Goal: Task Accomplishment & Management: Use online tool/utility

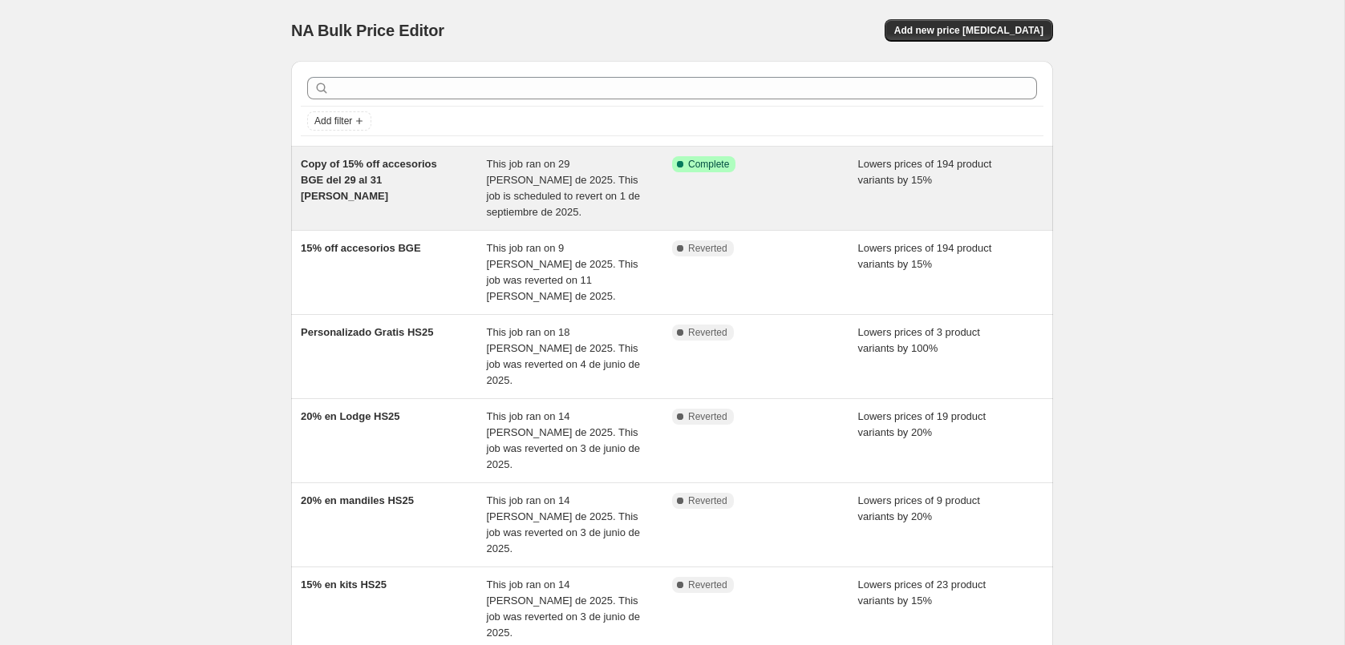
click at [830, 171] on div "Success Complete Complete" at bounding box center [753, 164] width 162 height 16
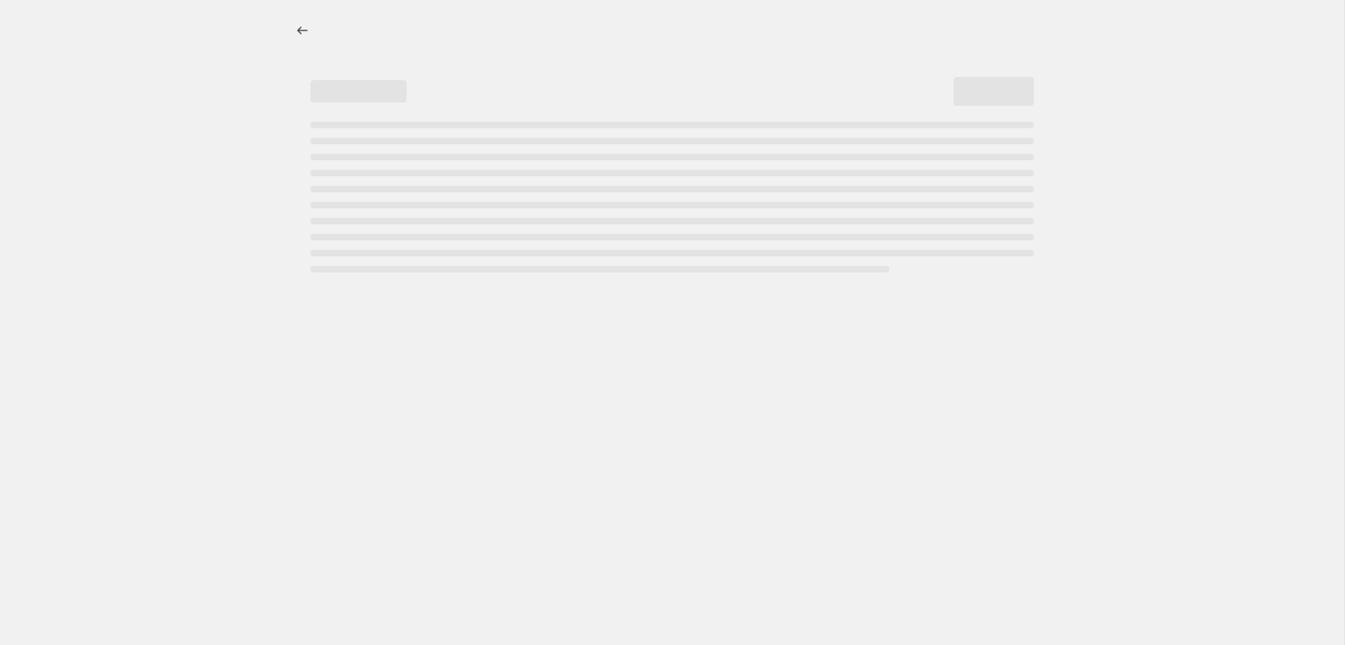
select select "percentage"
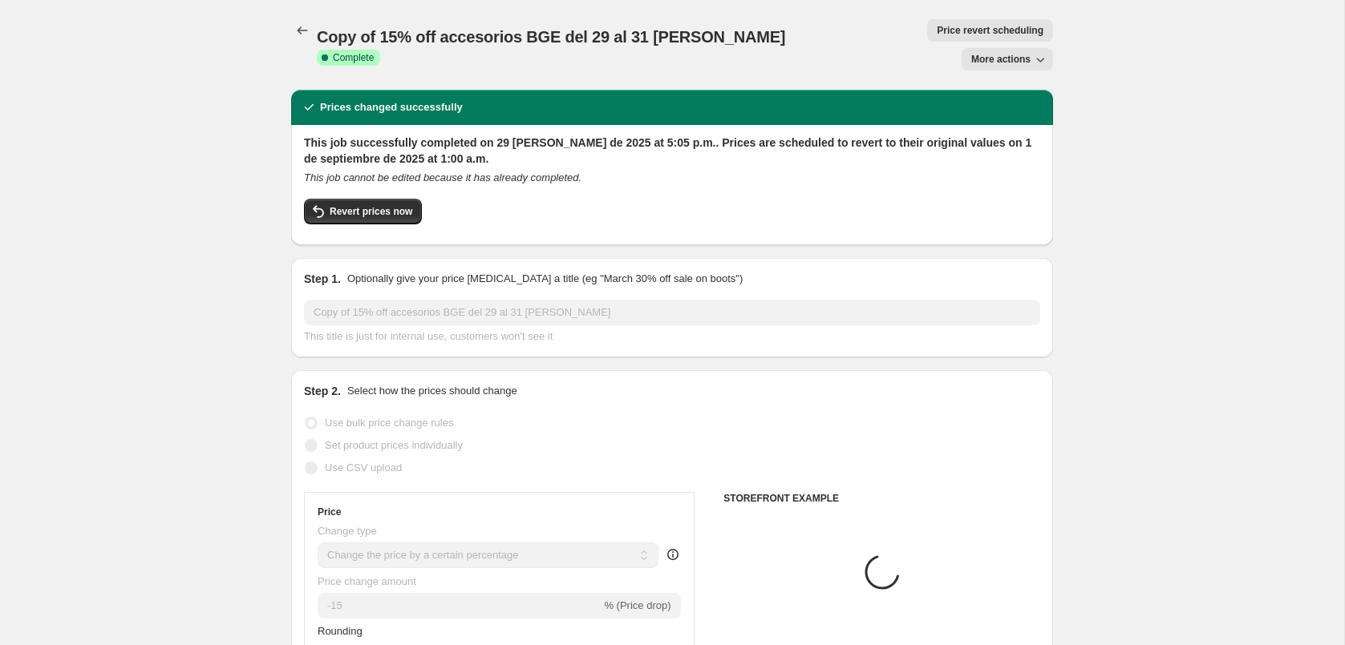
select select "collection"
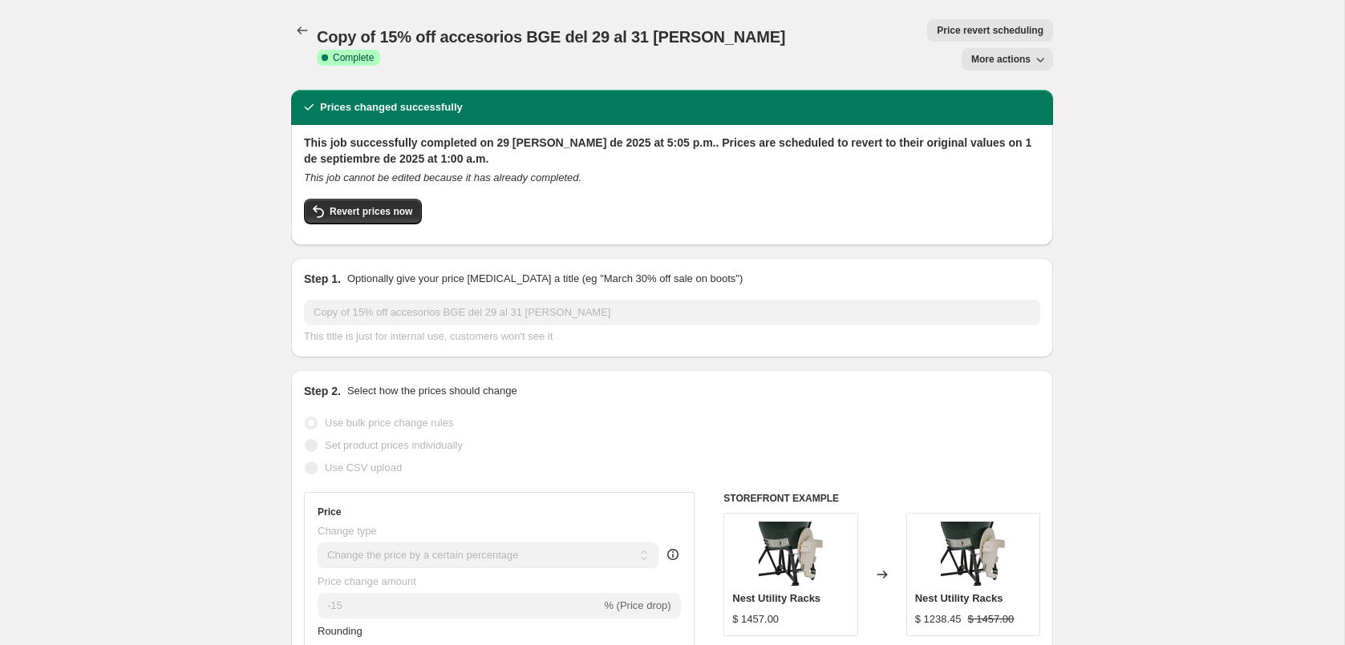
click at [1003, 53] on span "More actions" at bounding box center [1000, 59] width 59 height 13
click at [1009, 68] on span "Copy to new job" at bounding box center [1006, 63] width 75 height 12
select select "percentage"
select select "collection"
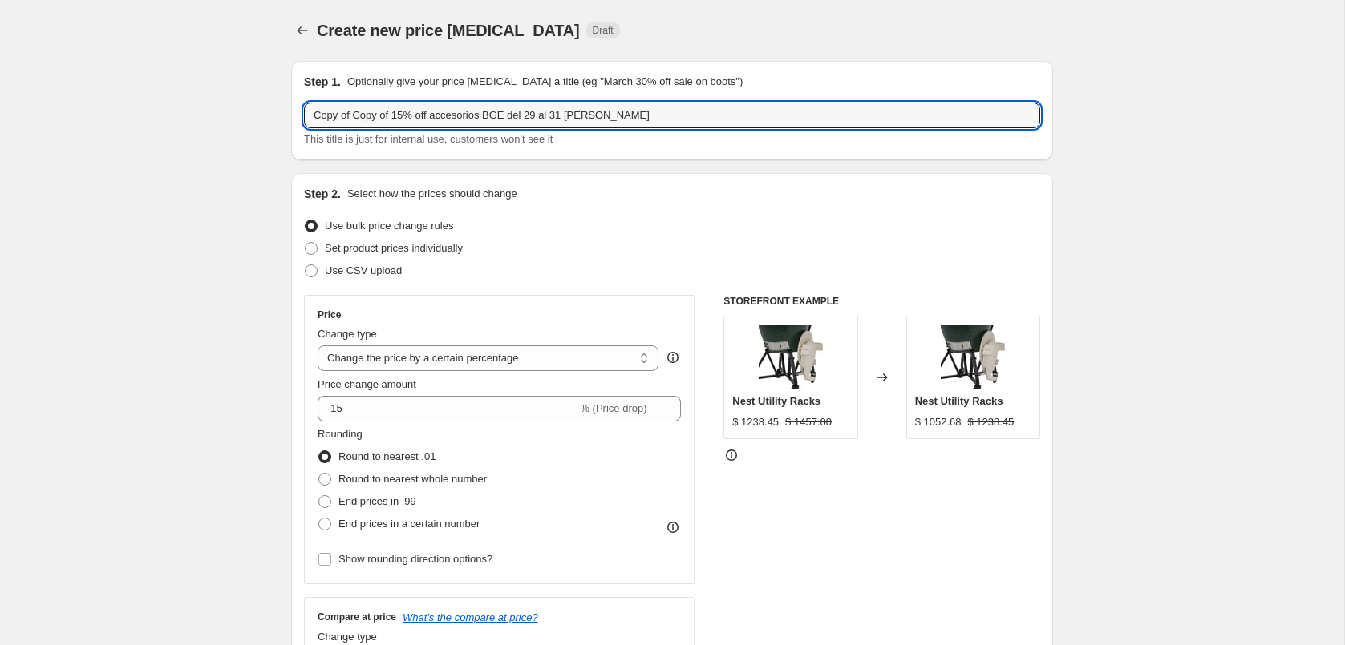
drag, startPoint x: 398, startPoint y: 117, endPoint x: 269, endPoint y: 117, distance: 129.1
click at [563, 111] on input "5% off accesorios BGE del 29 al 31 [PERSON_NAME]" at bounding box center [672, 116] width 736 height 26
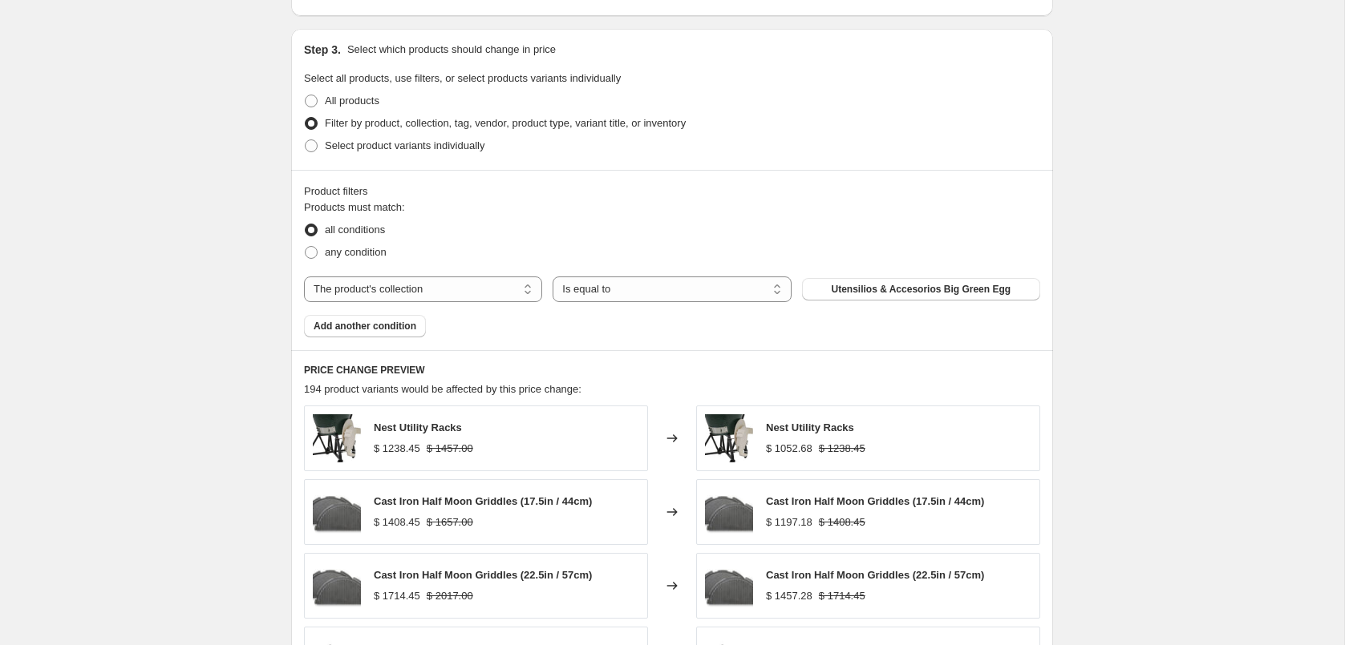
scroll to position [741, 0]
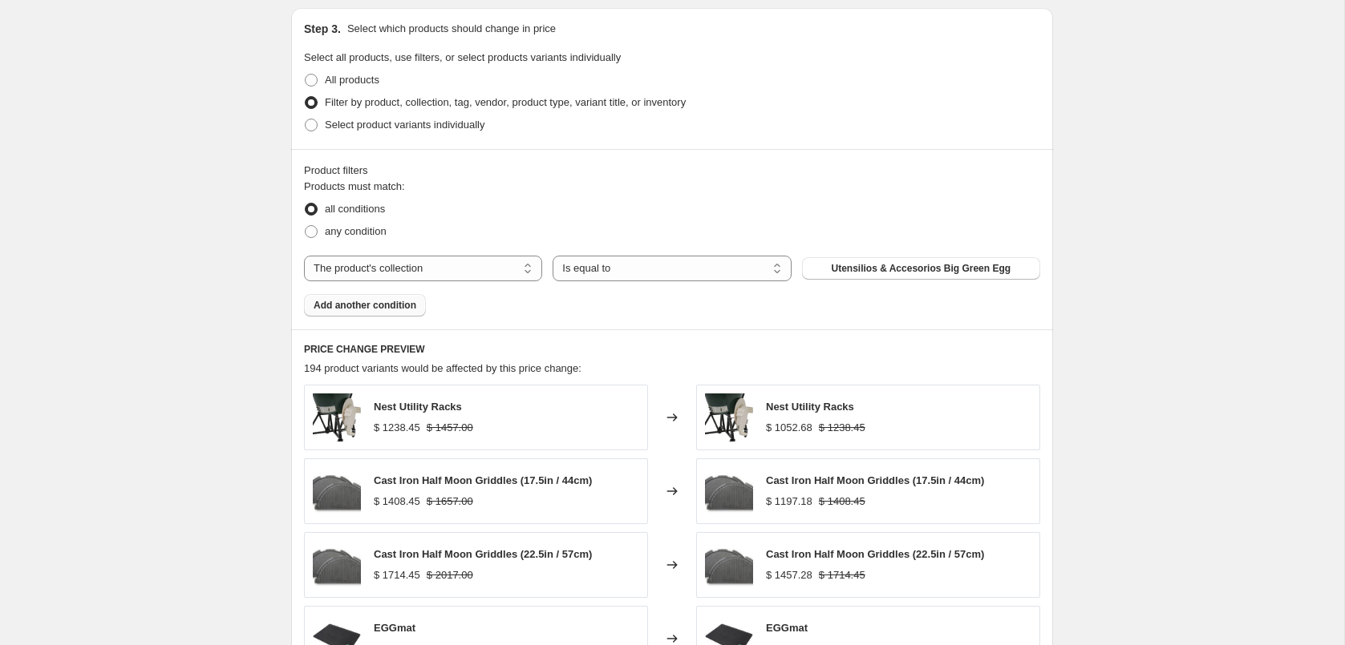
type input "5% off accesorios BGE del 29 al 31 [PERSON_NAME] v2 mesa"
click at [415, 305] on span "Add another condition" at bounding box center [364, 305] width 103 height 13
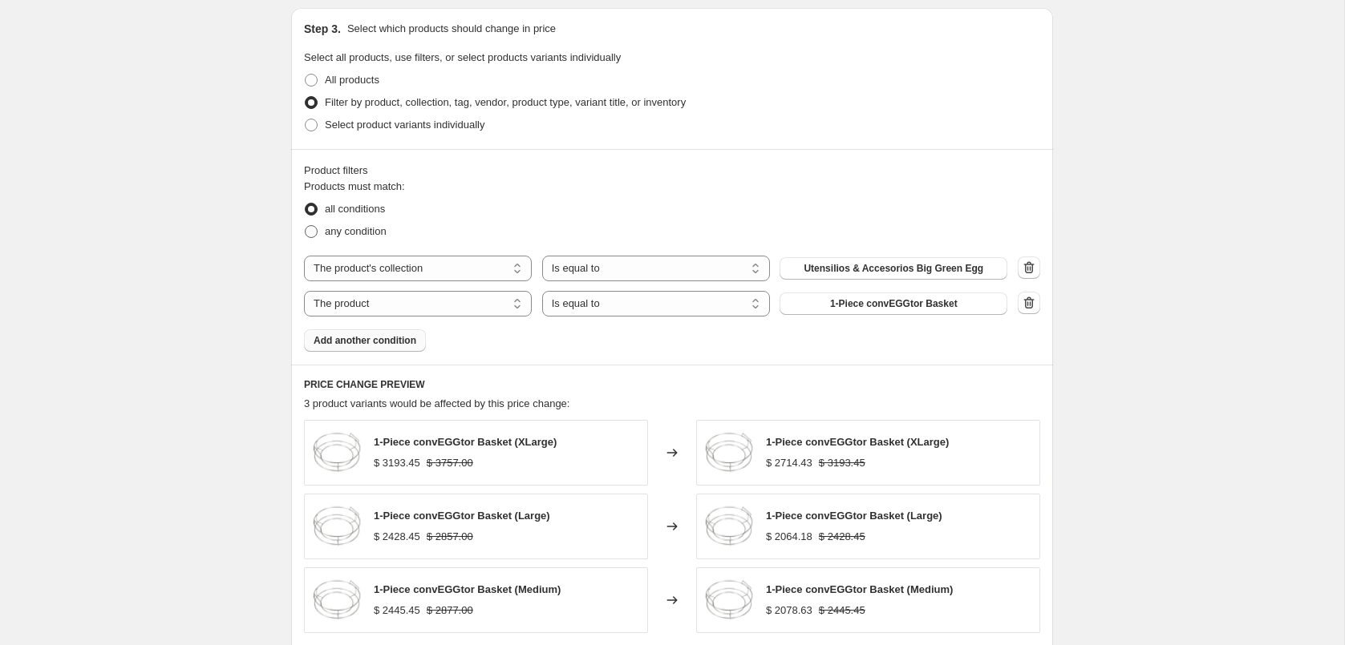
click at [317, 233] on span at bounding box center [311, 231] width 14 height 14
click at [305, 226] on input "any condition" at bounding box center [305, 225] width 1 height 1
radio input "true"
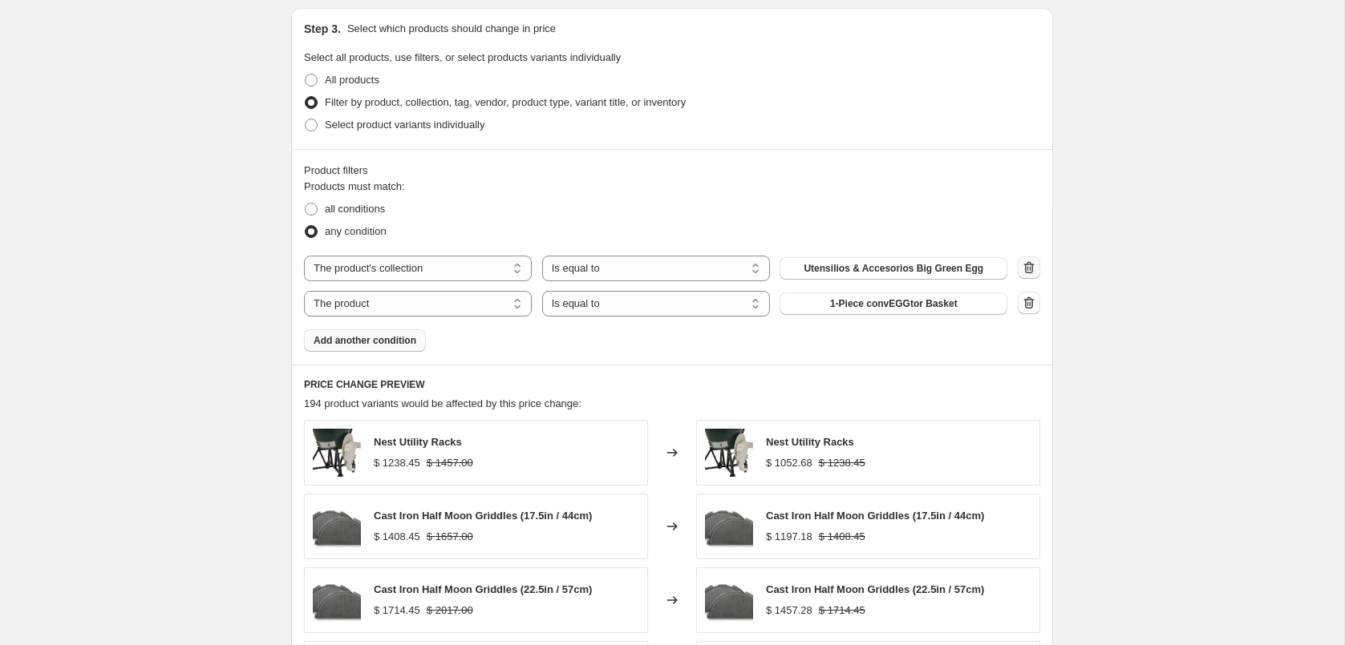
click at [1032, 265] on icon "button" at bounding box center [1029, 267] width 10 height 12
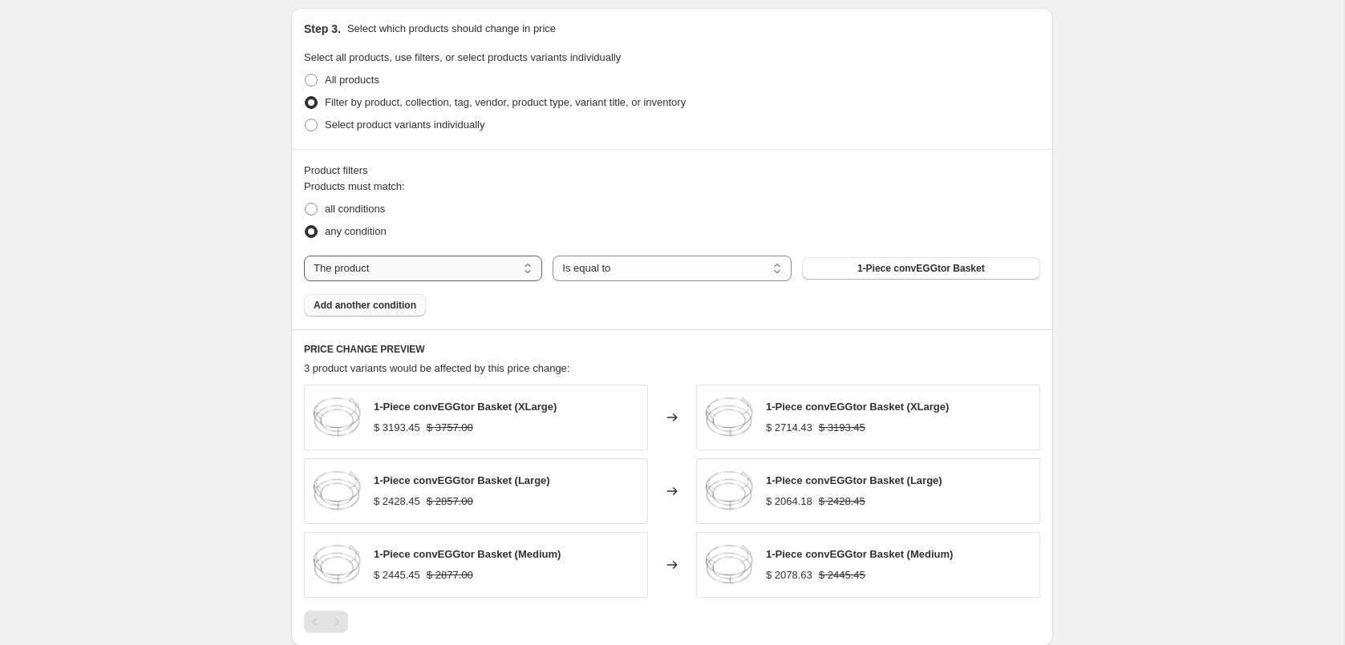
click at [490, 267] on select "The product The product's collection The product's tag The product's vendor The…" at bounding box center [423, 269] width 238 height 26
click at [612, 264] on select "Is equal to Is not equal to" at bounding box center [671, 269] width 238 height 26
click at [443, 274] on select "The product The product's collection The product's tag The product's vendor The…" at bounding box center [423, 269] width 238 height 26
select select "collection"
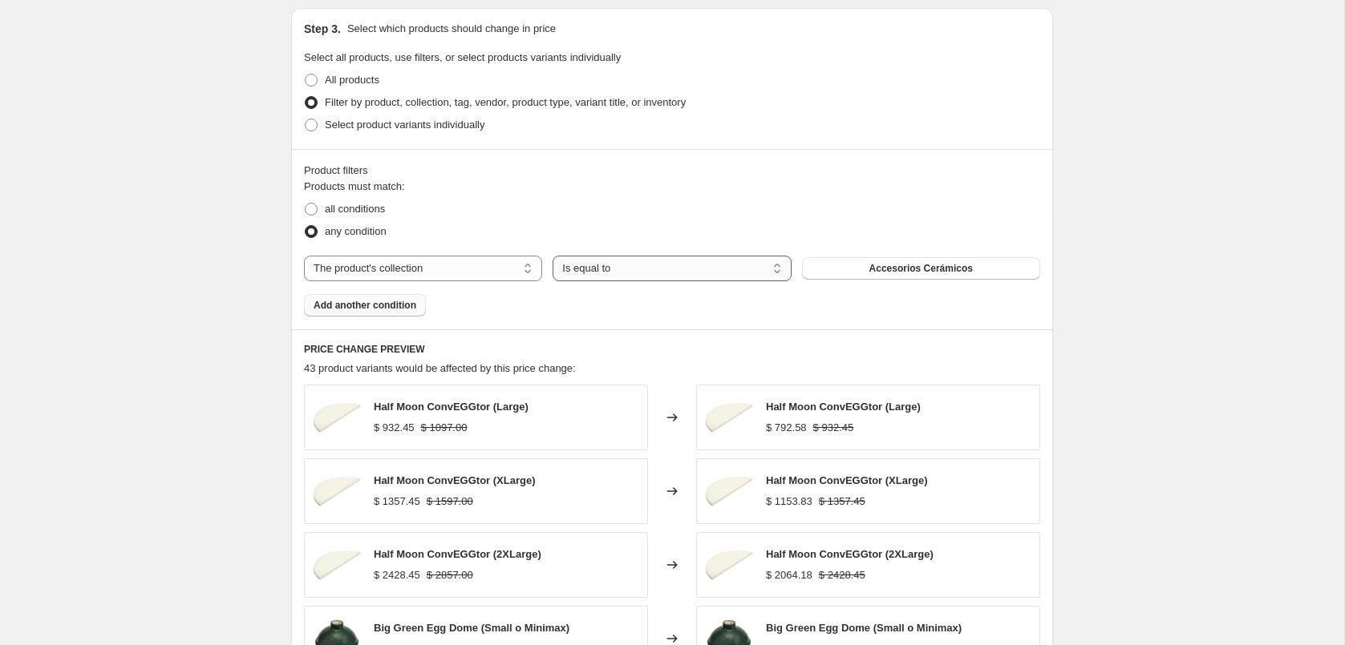
click at [742, 272] on select "Is equal to Is not equal to" at bounding box center [671, 269] width 238 height 26
click at [888, 269] on span "Accesorios Cerámicos" at bounding box center [920, 268] width 103 height 13
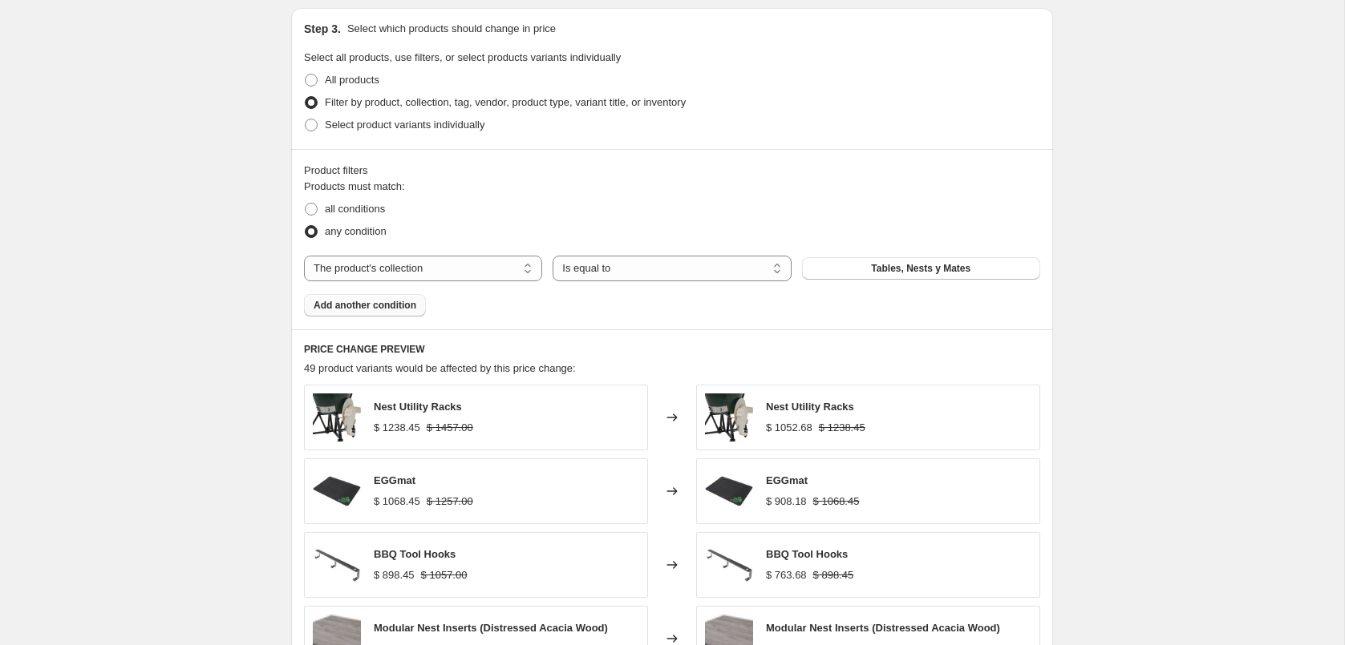
click at [383, 303] on span "Add another condition" at bounding box center [364, 305] width 103 height 13
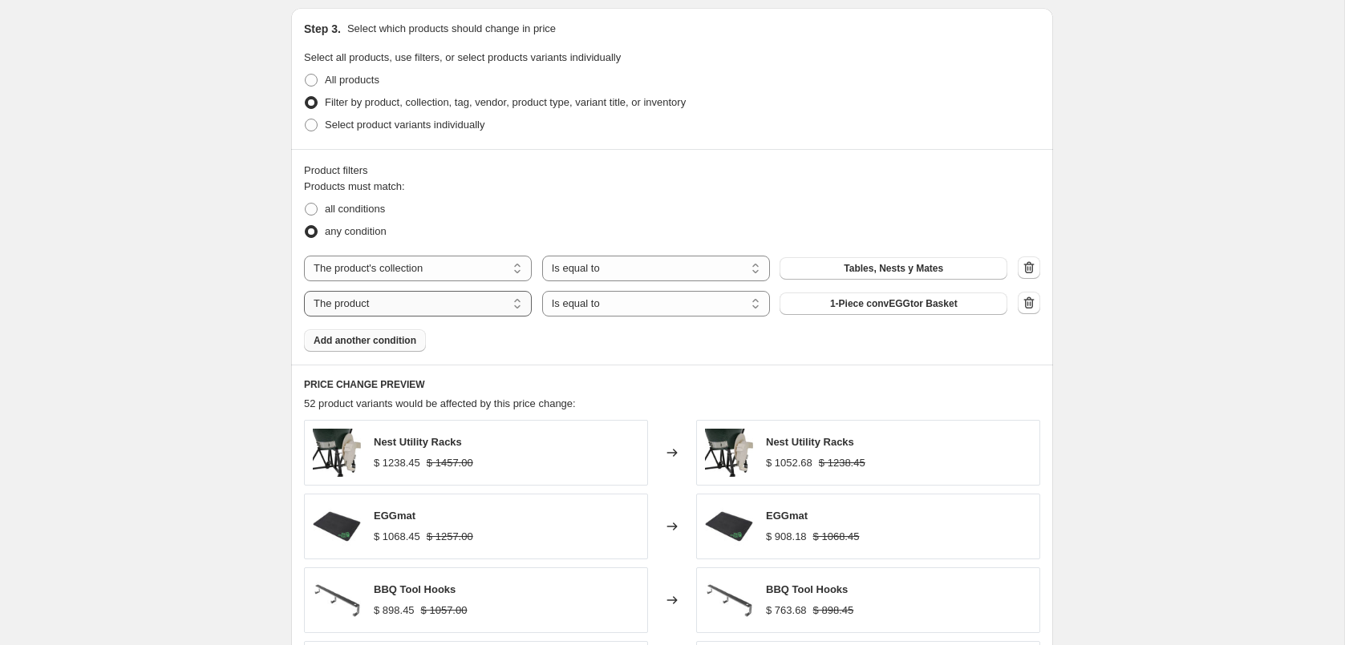
click at [449, 302] on select "The product The product's collection The product's tag The product's vendor The…" at bounding box center [418, 304] width 228 height 26
select select "collection"
click at [859, 309] on button "Accesorios Cerámicos" at bounding box center [893, 304] width 228 height 22
click at [474, 273] on select "The product The product's collection The product's tag The product's vendor The…" at bounding box center [418, 269] width 228 height 26
select select "product"
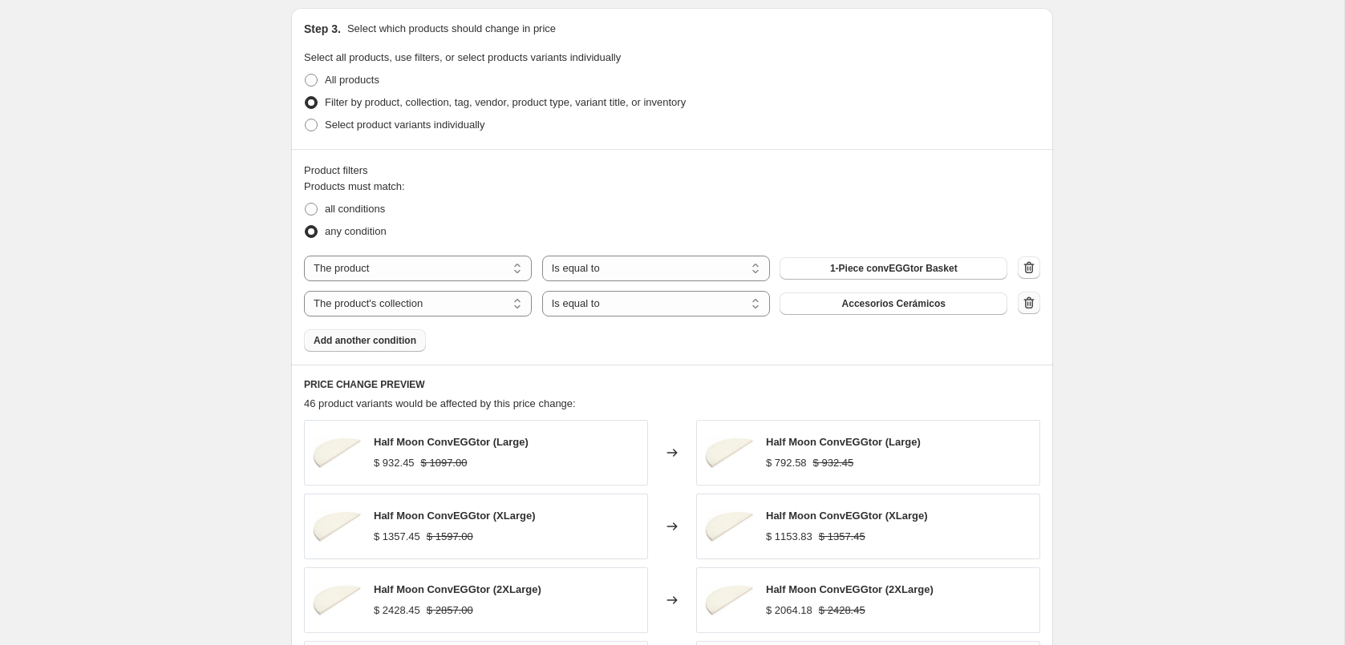
click at [1033, 306] on icon "button" at bounding box center [1029, 303] width 16 height 16
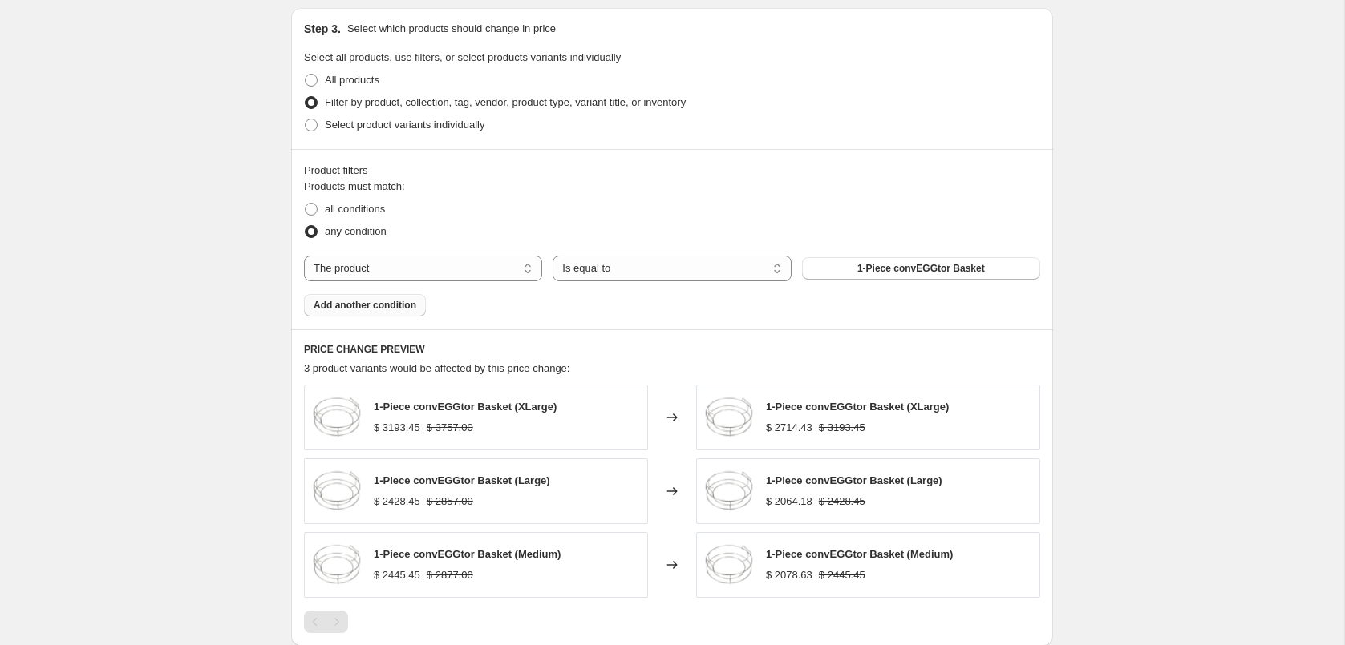
click at [959, 273] on span "1-Piece convEGGtor Basket" at bounding box center [920, 268] width 127 height 13
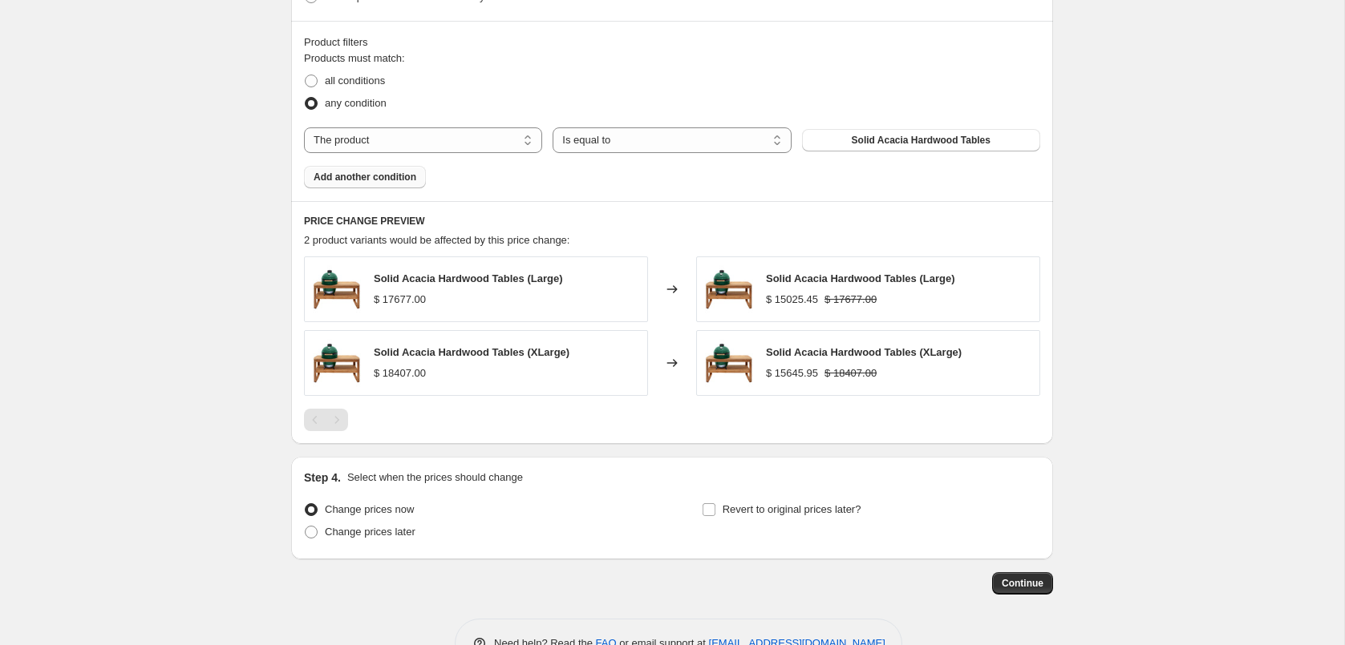
scroll to position [876, 0]
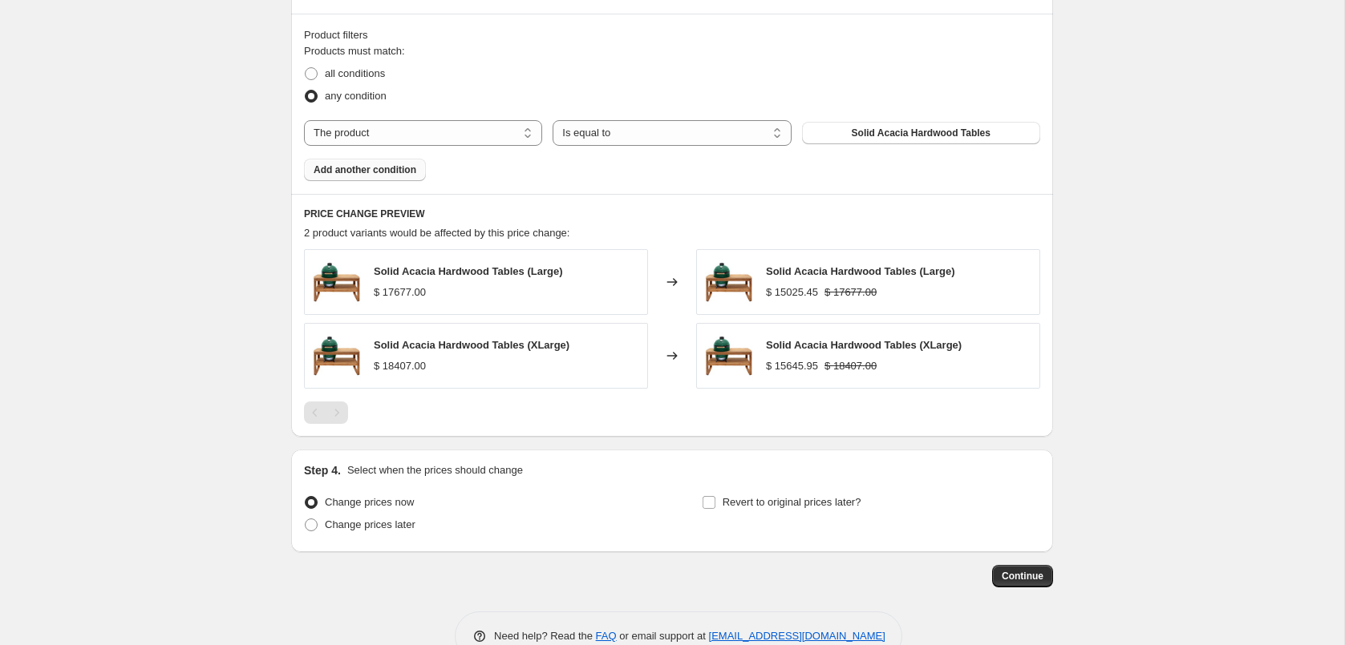
click at [390, 174] on button "Add another condition" at bounding box center [365, 170] width 122 height 22
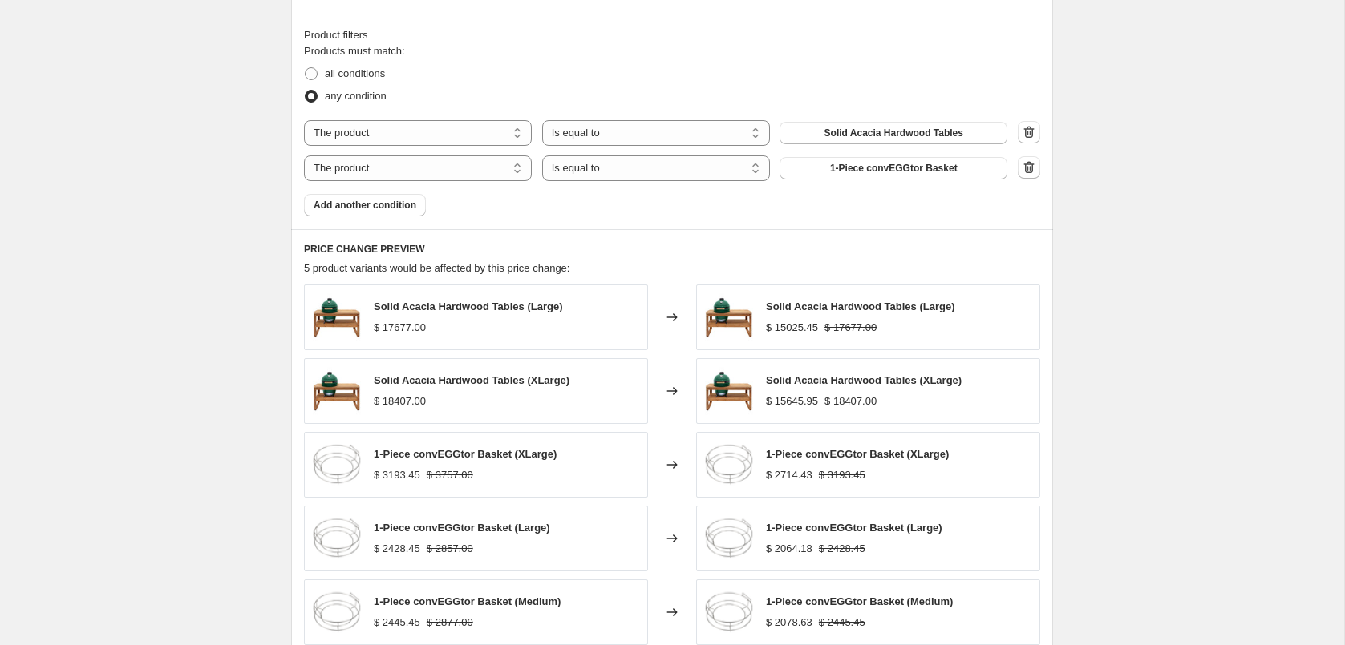
click at [830, 172] on span "1-Piece convEGGtor Basket" at bounding box center [893, 168] width 127 height 13
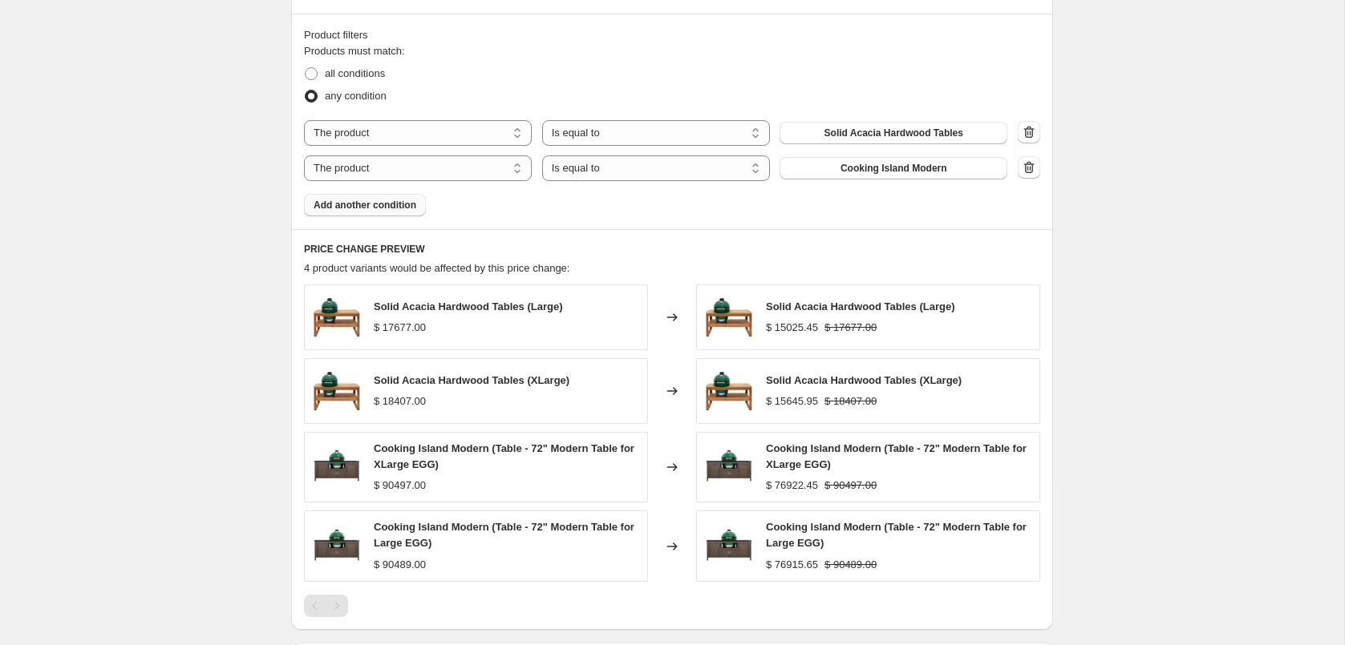
click at [406, 199] on span "Add another condition" at bounding box center [364, 205] width 103 height 13
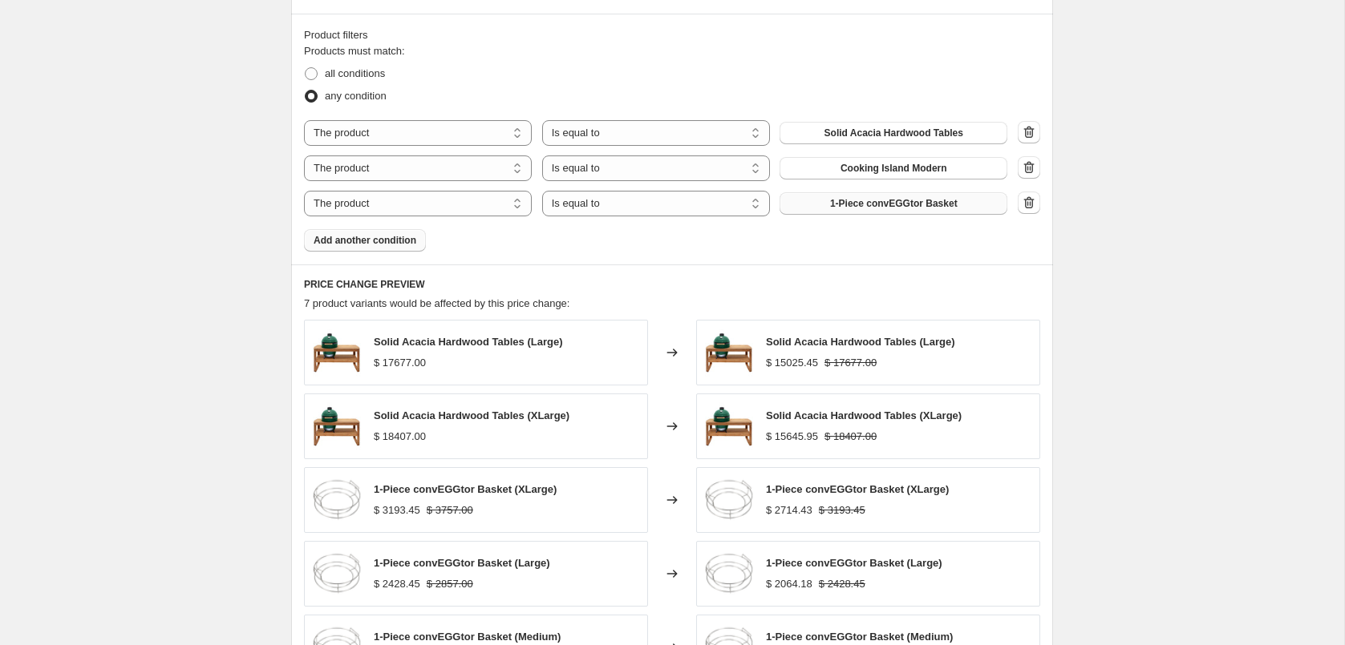
click at [863, 207] on span "1-Piece convEGGtor Basket" at bounding box center [893, 203] width 127 height 13
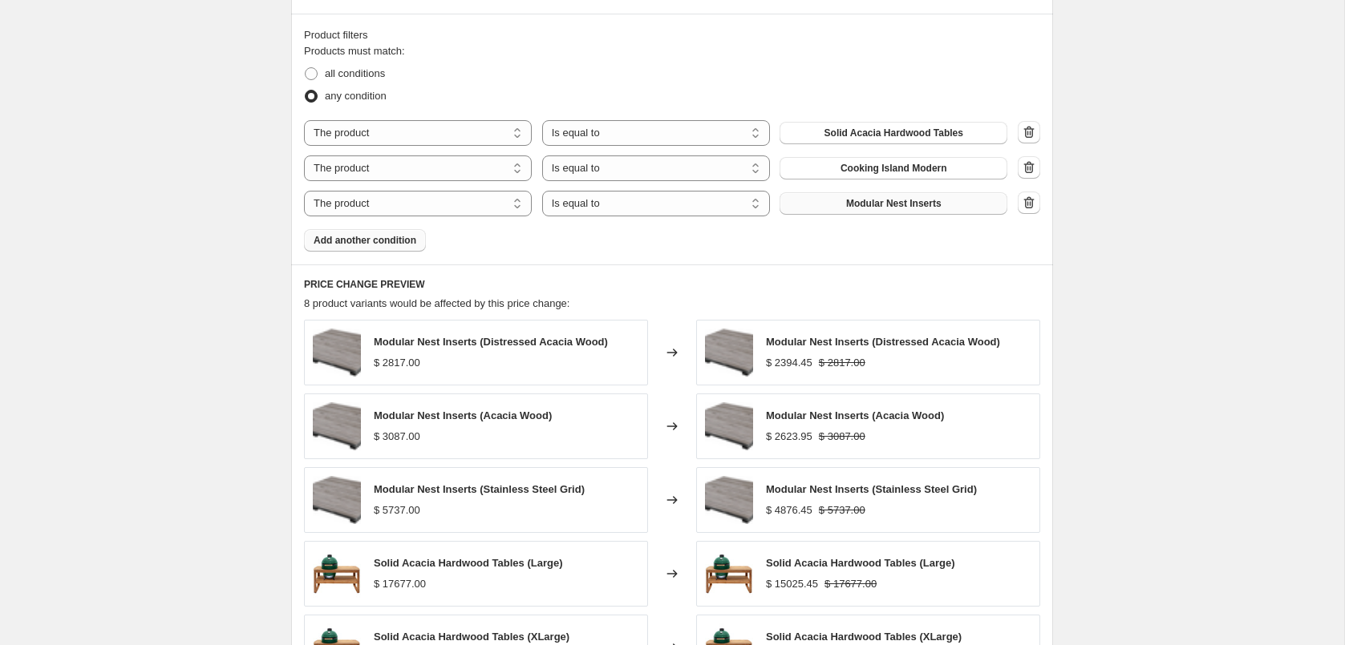
click at [426, 232] on button "Add another condition" at bounding box center [365, 240] width 122 height 22
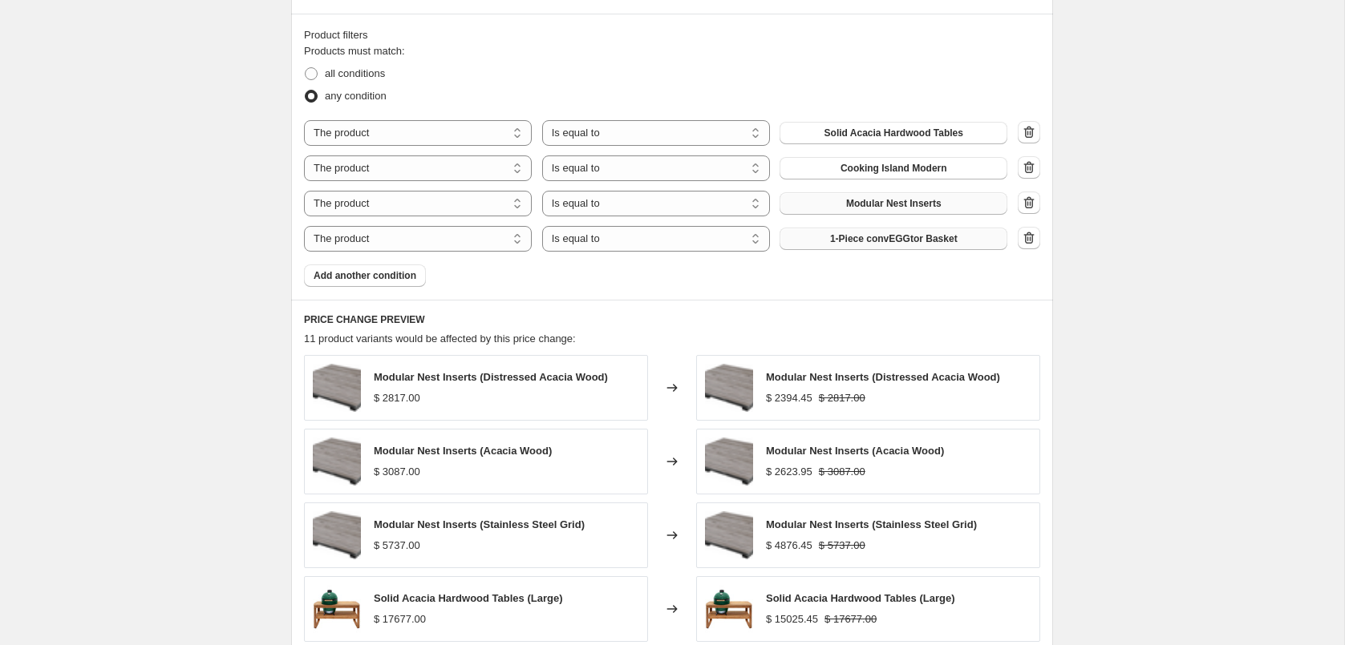
click at [836, 237] on span "1-Piece convEGGtor Basket" at bounding box center [893, 239] width 127 height 13
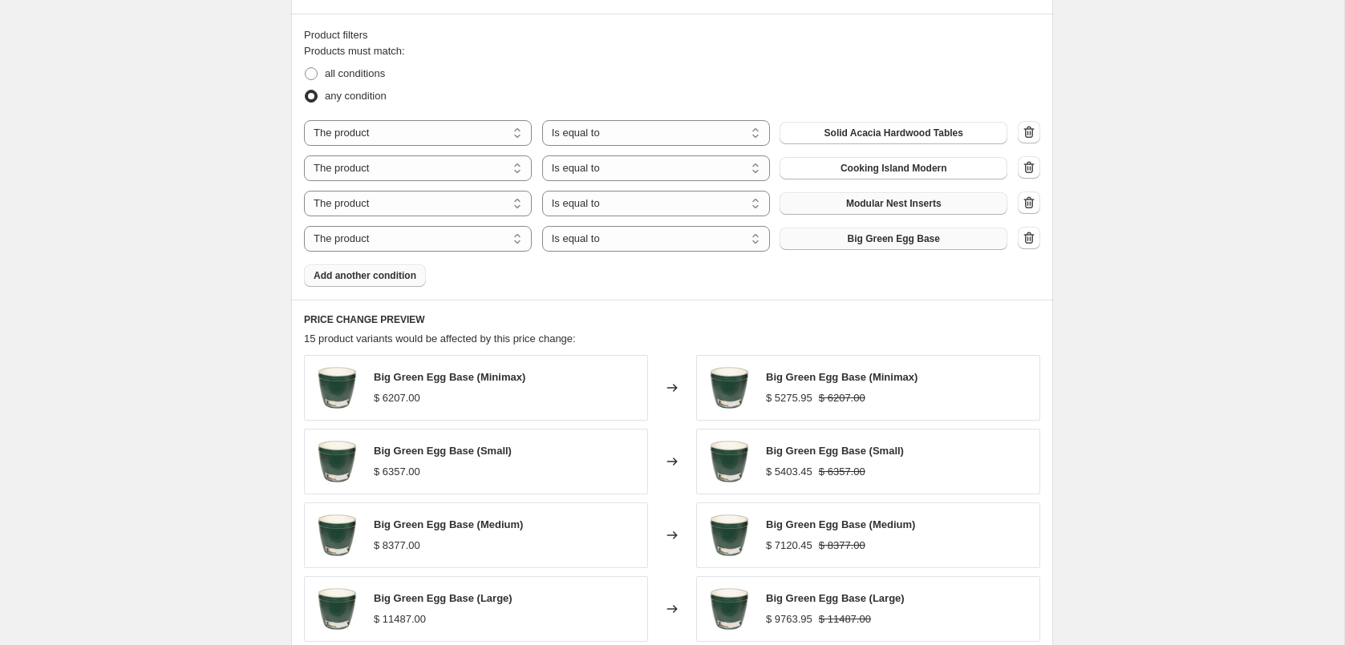
click at [335, 270] on span "Add another condition" at bounding box center [364, 275] width 103 height 13
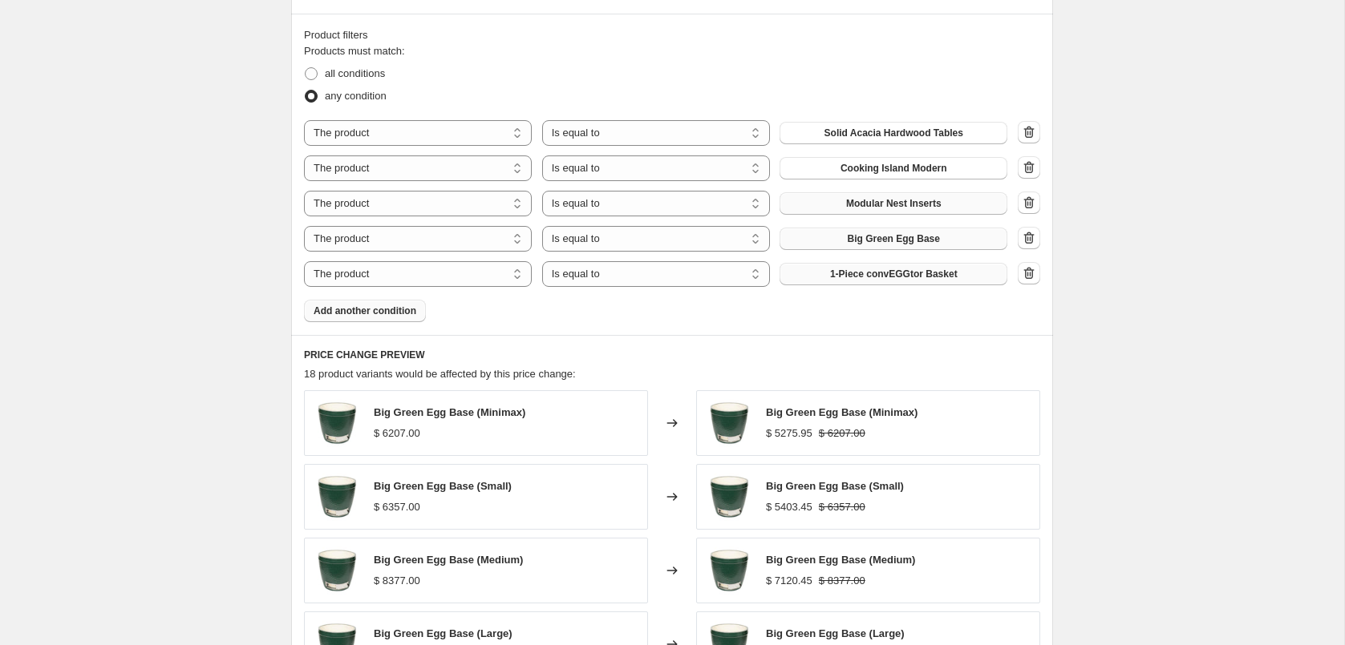
click at [914, 263] on button "1-Piece convEGGtor Basket" at bounding box center [893, 274] width 228 height 22
click at [418, 308] on button "Add another condition" at bounding box center [365, 311] width 122 height 22
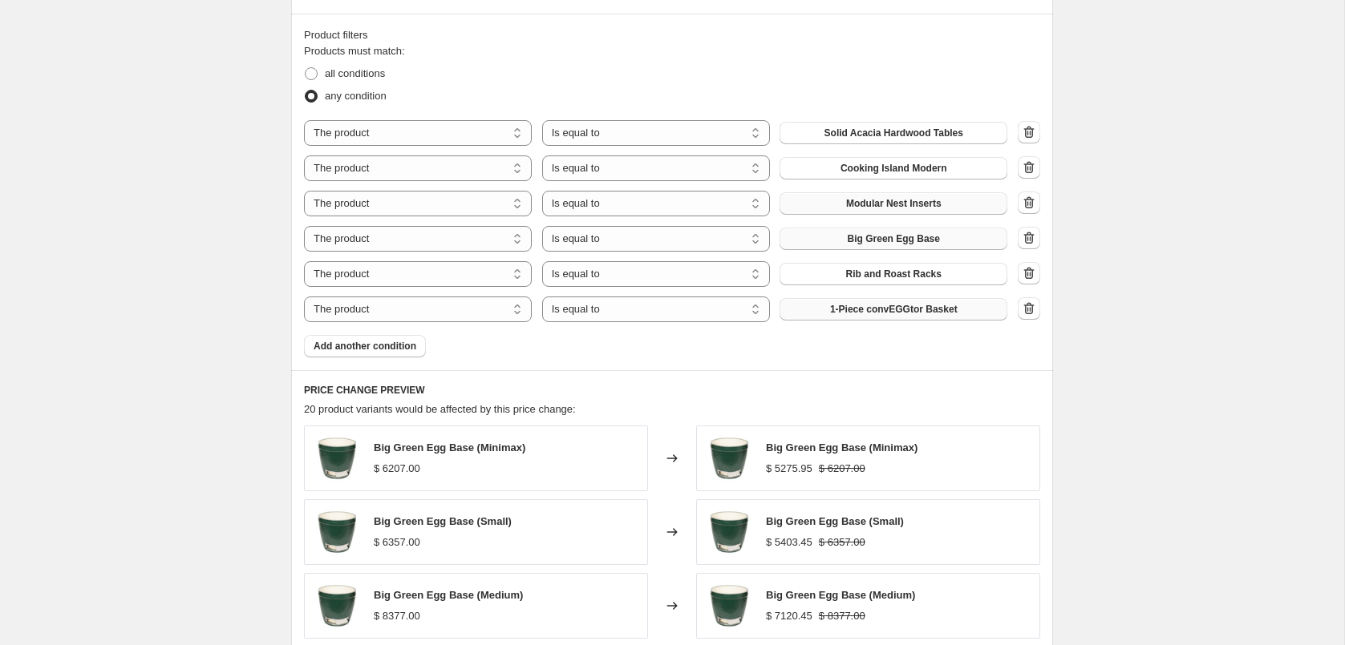
click at [892, 315] on button "1-Piece convEGGtor Basket" at bounding box center [893, 309] width 228 height 22
click at [402, 340] on span "Add another condition" at bounding box center [364, 346] width 103 height 13
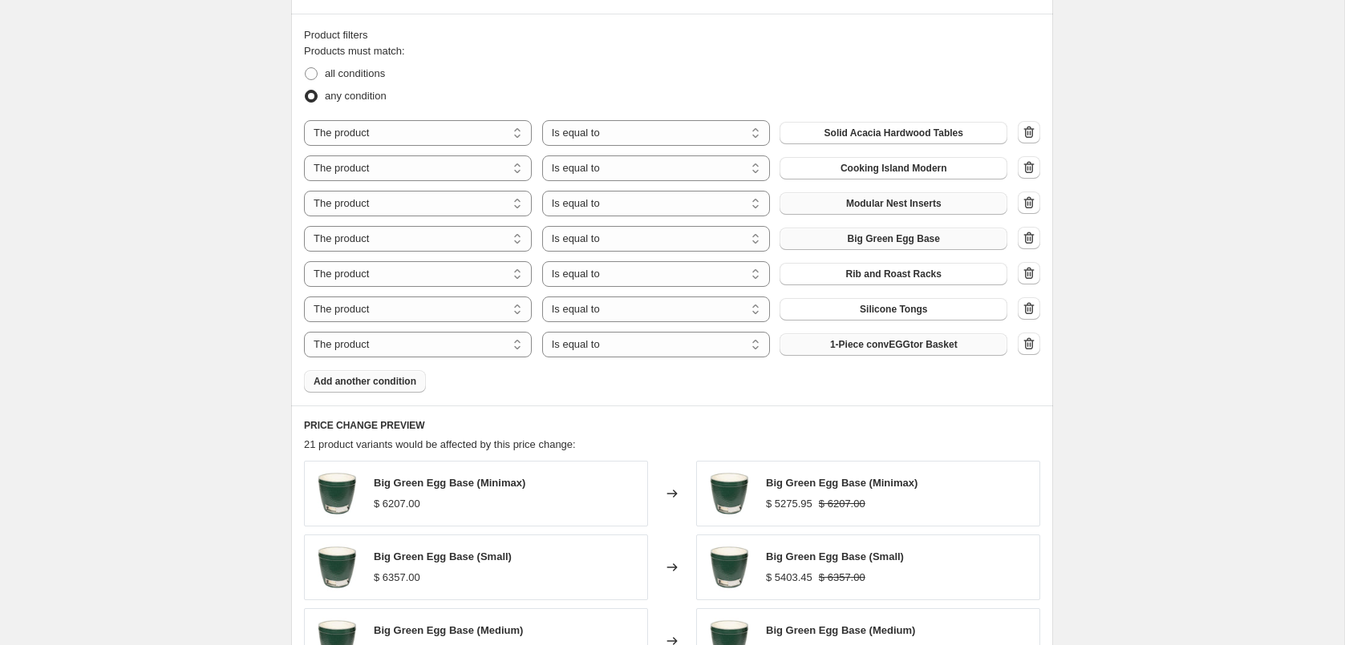
click at [883, 353] on button "1-Piece convEGGtor Basket" at bounding box center [893, 345] width 228 height 22
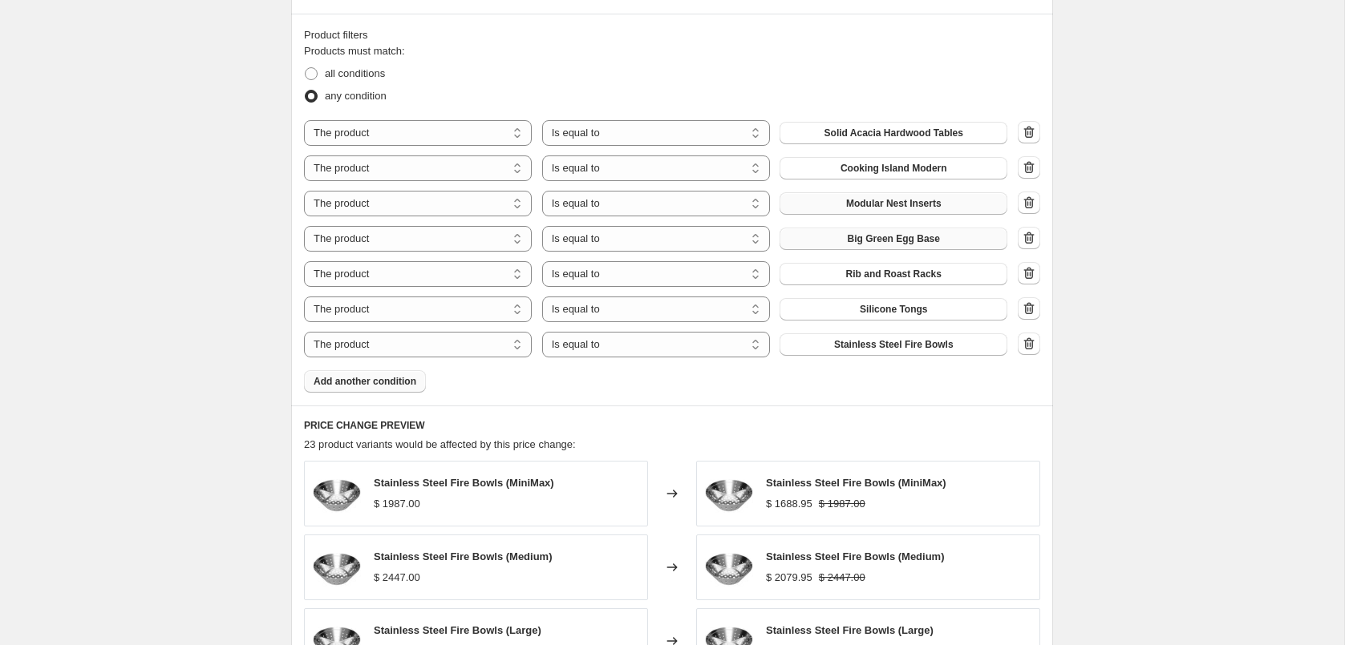
click at [417, 392] on div "Product filters Products must match: all conditions any condition The product T…" at bounding box center [672, 210] width 762 height 392
click at [412, 387] on button "Add another condition" at bounding box center [365, 381] width 122 height 22
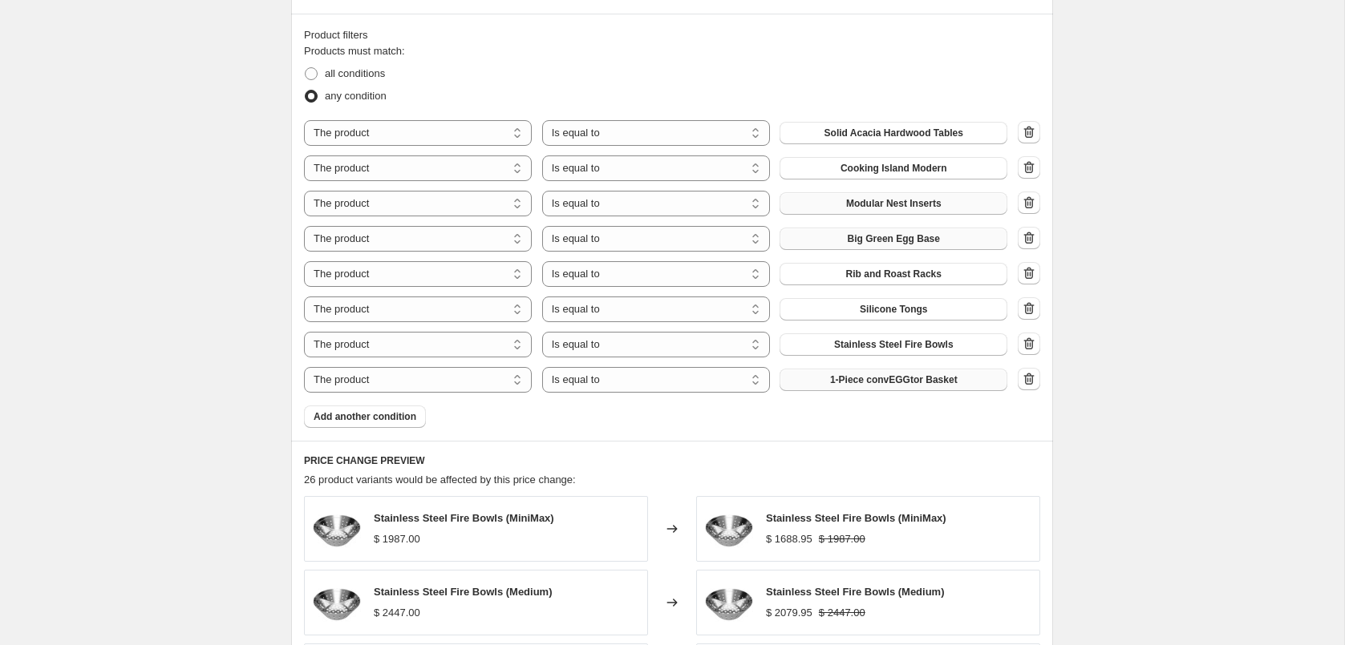
click at [964, 386] on button "1-Piece convEGGtor Basket" at bounding box center [893, 380] width 228 height 22
click at [382, 419] on span "Add another condition" at bounding box center [364, 417] width 103 height 13
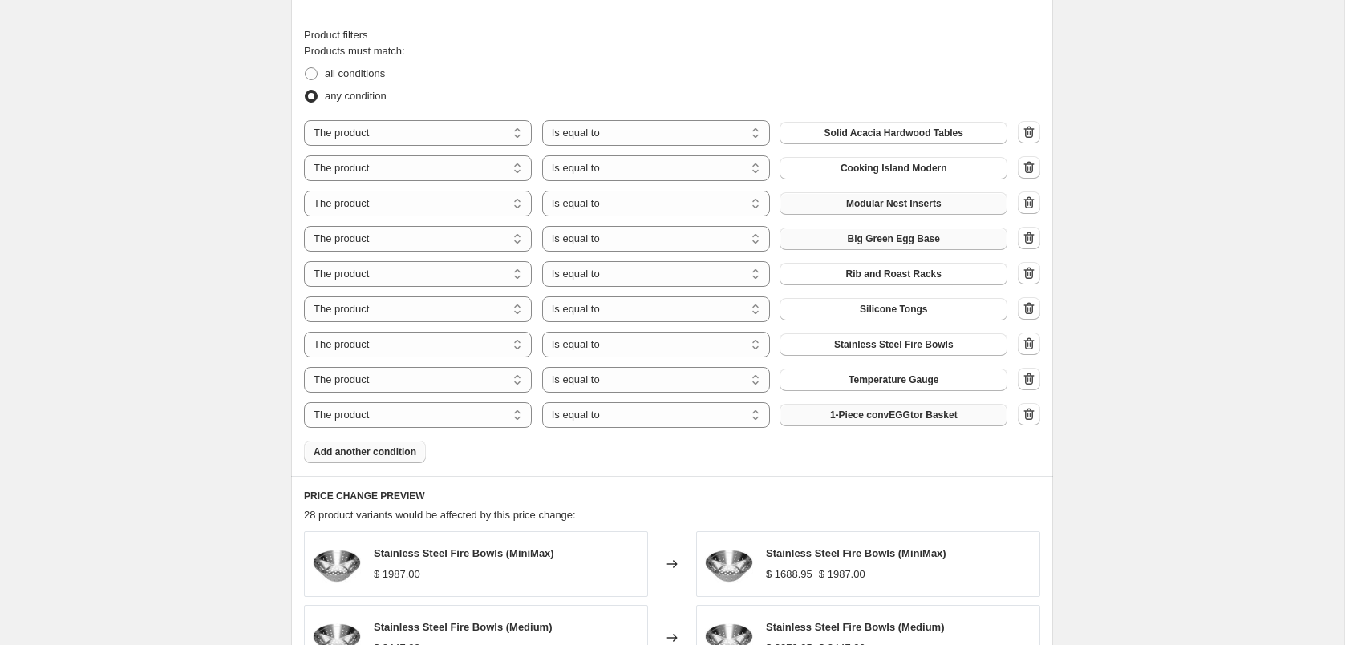
click at [841, 415] on span "1-Piece convEGGtor Basket" at bounding box center [893, 415] width 127 height 13
click at [380, 443] on button "Add another condition" at bounding box center [365, 452] width 122 height 22
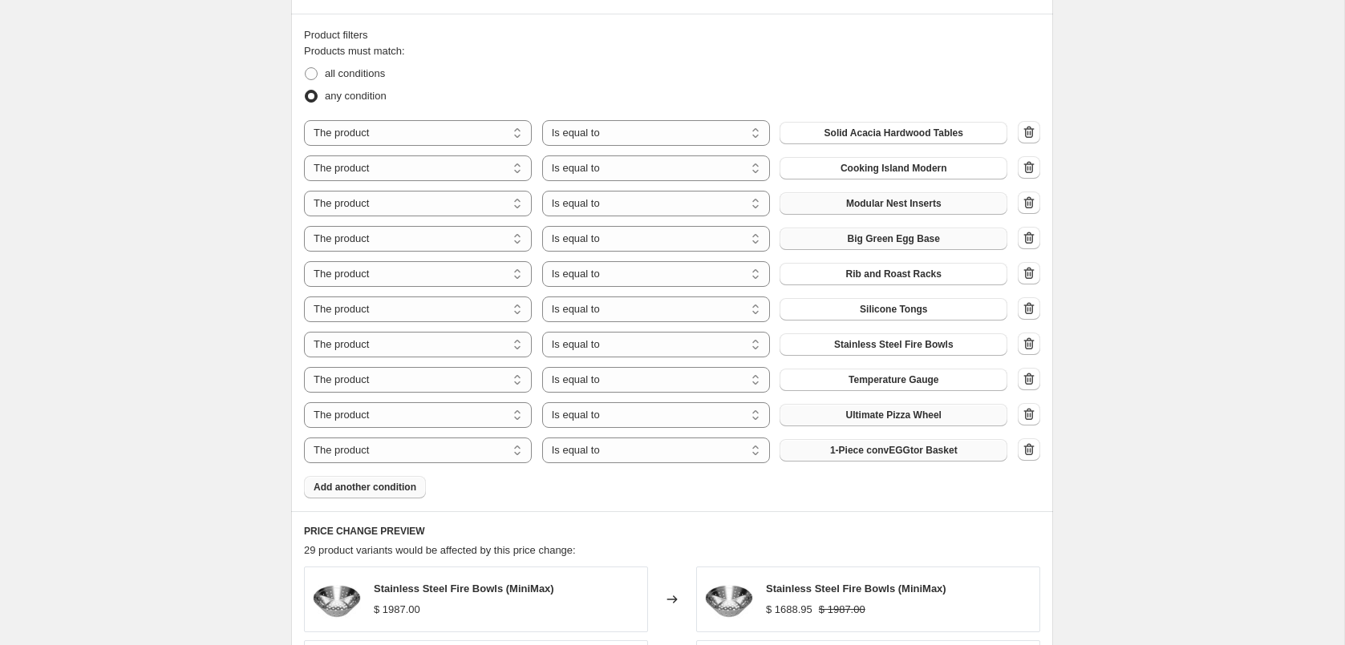
click at [893, 455] on span "1-Piece convEGGtor Basket" at bounding box center [893, 450] width 127 height 13
click at [398, 482] on span "Add another condition" at bounding box center [364, 487] width 103 height 13
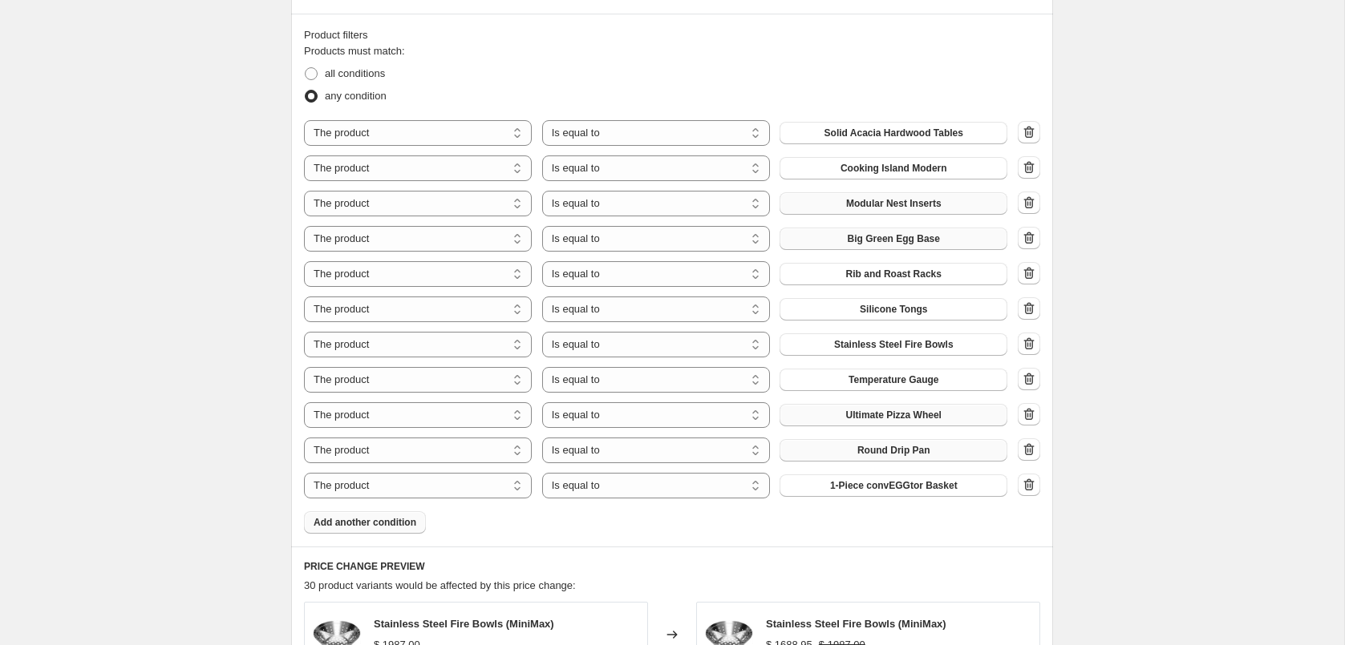
click at [899, 495] on div "The product The product's collection The product's tag The product's vendor The…" at bounding box center [655, 486] width 703 height 26
click at [892, 483] on span "1-Piece convEGGtor Basket" at bounding box center [893, 485] width 127 height 13
click at [413, 528] on button "Add another condition" at bounding box center [365, 523] width 122 height 22
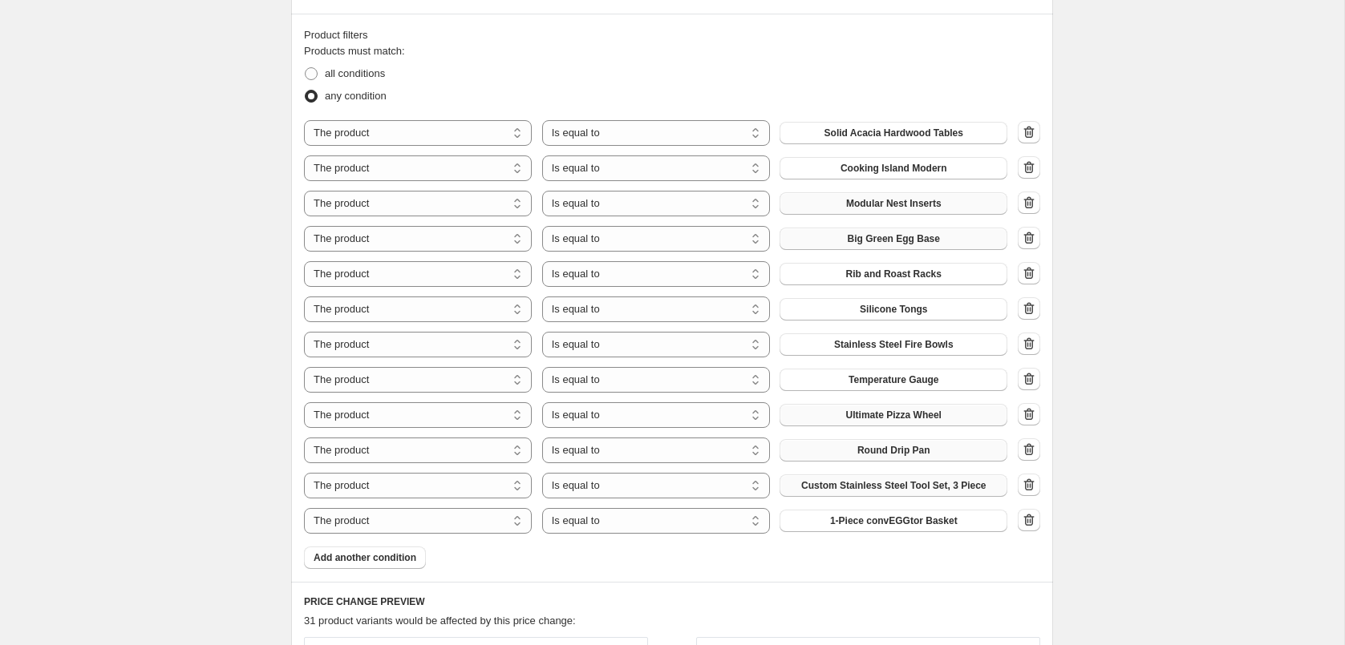
click at [908, 530] on div "The product The product's collection The product's tag The product's vendor The…" at bounding box center [655, 521] width 703 height 26
click at [903, 527] on button "1-Piece convEGGtor Basket" at bounding box center [893, 521] width 228 height 22
click at [402, 553] on span "Add another condition" at bounding box center [364, 558] width 103 height 13
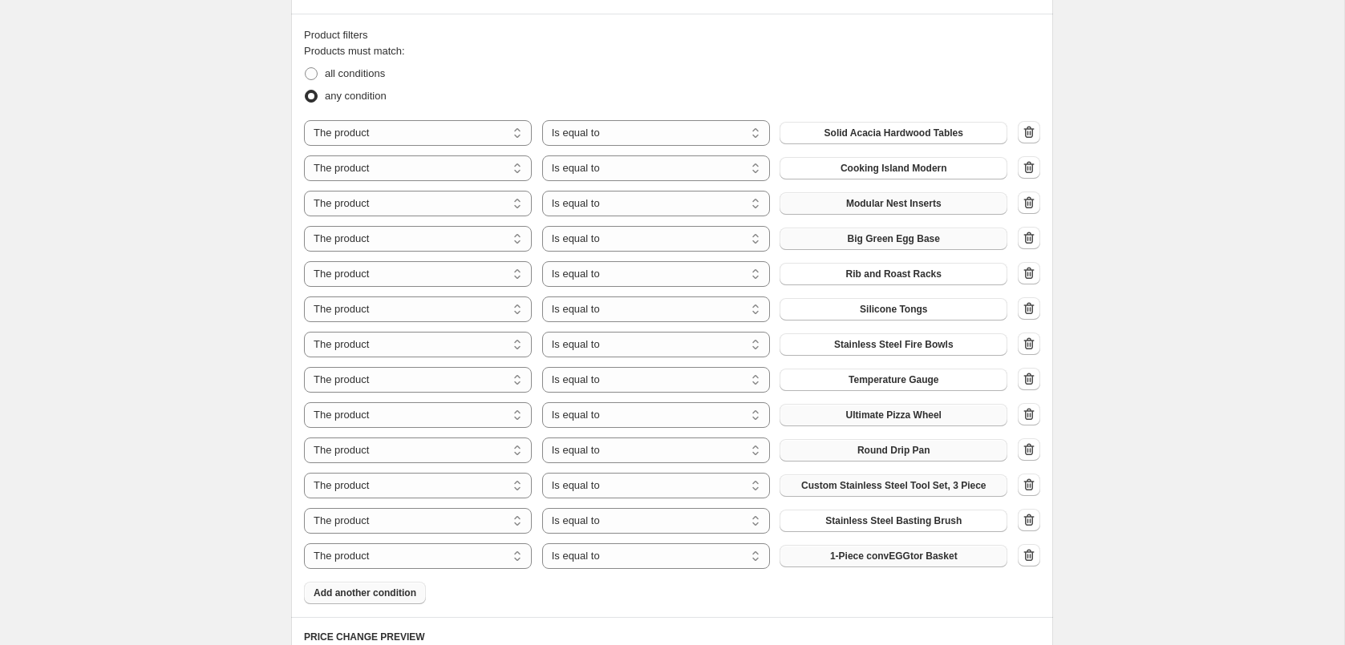
click at [864, 556] on span "1-Piece convEGGtor Basket" at bounding box center [893, 556] width 127 height 13
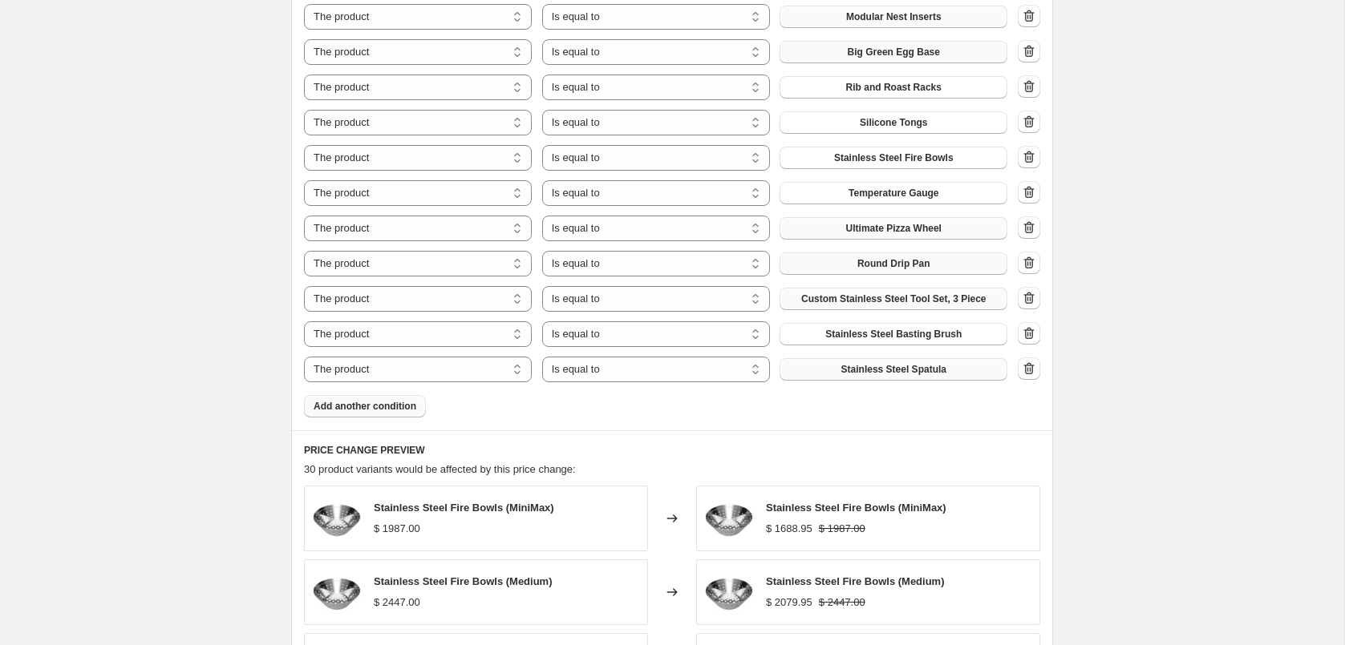
scroll to position [1121, 0]
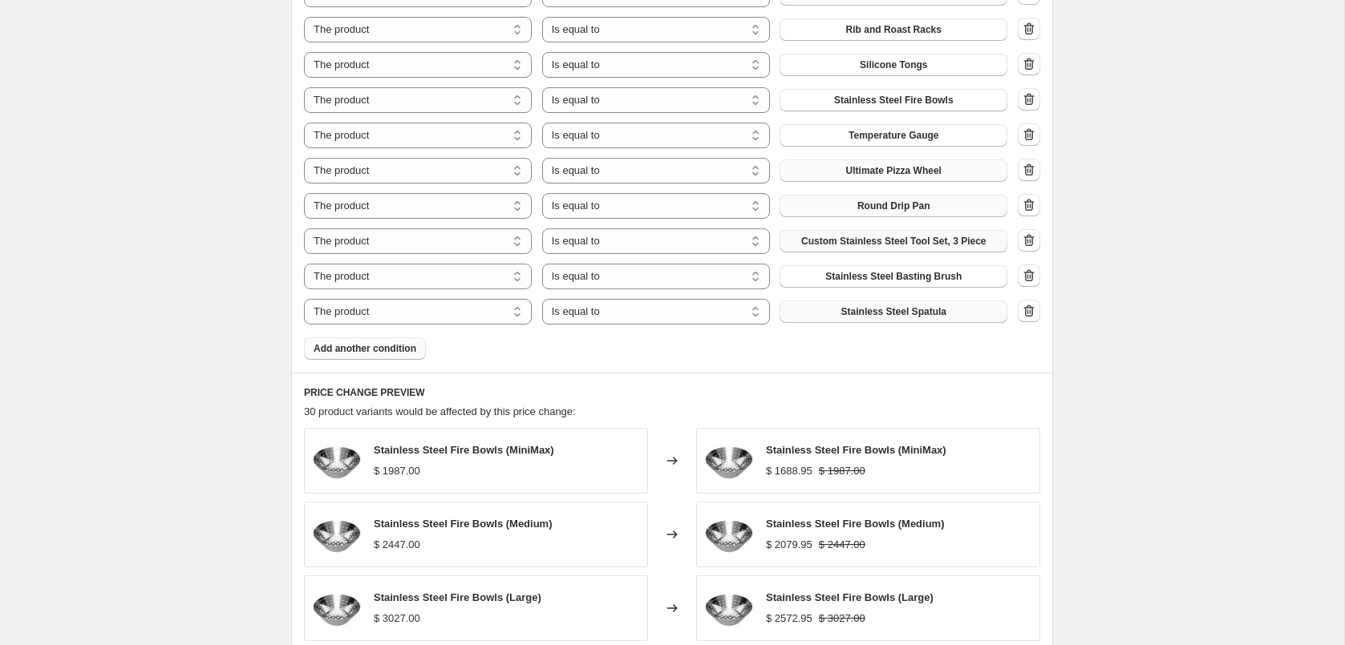
click at [405, 354] on button "Add another condition" at bounding box center [365, 349] width 122 height 22
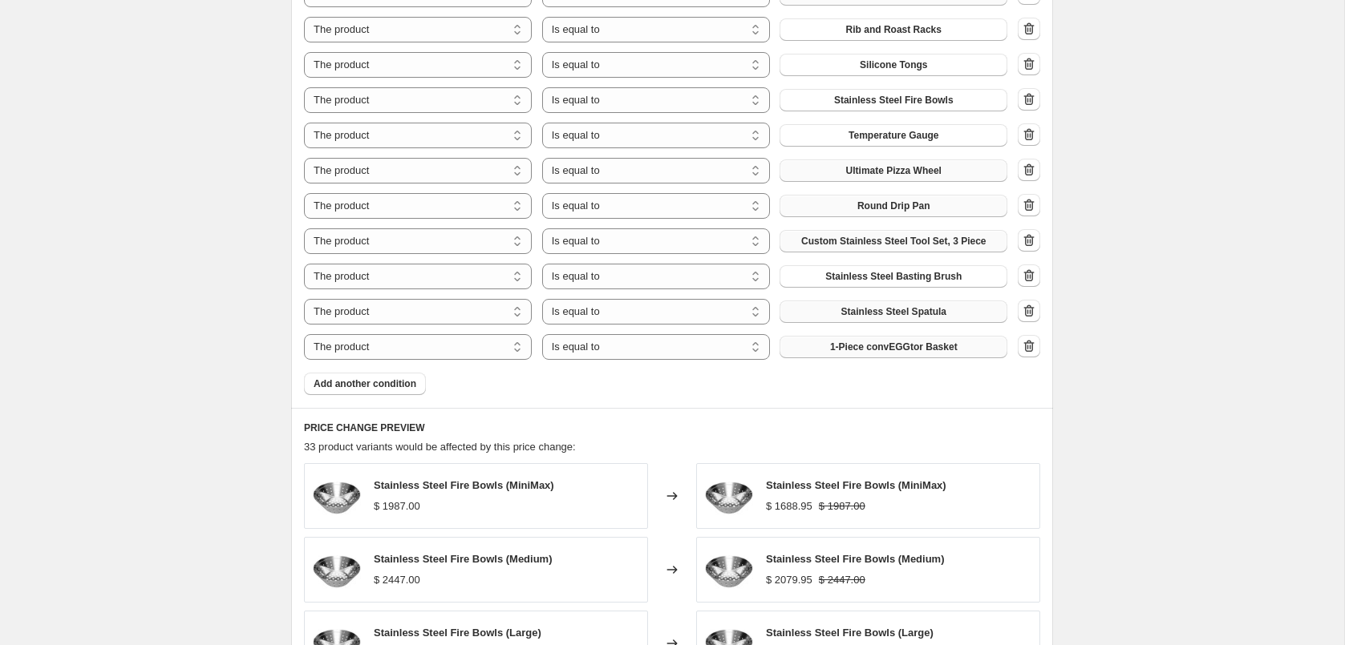
click at [873, 343] on span "1-Piece convEGGtor Basket" at bounding box center [893, 347] width 127 height 13
click at [411, 375] on button "Add another condition" at bounding box center [365, 384] width 122 height 22
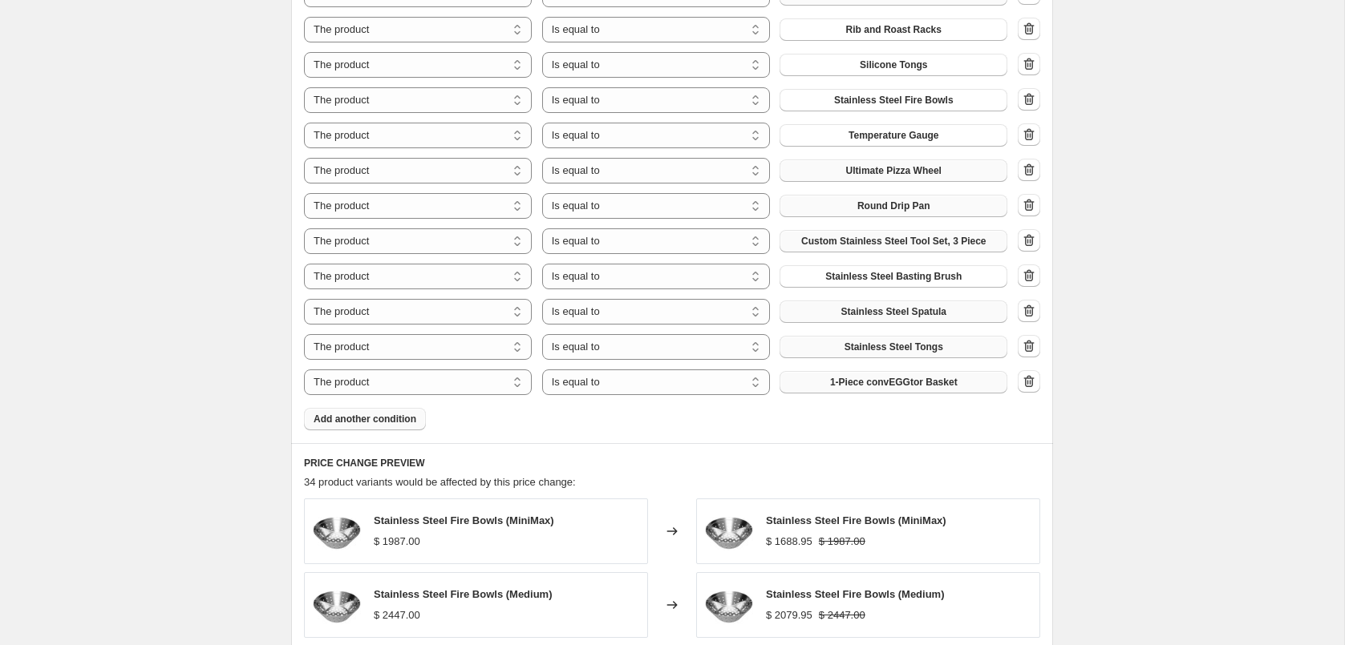
click at [864, 373] on button "1-Piece convEGGtor Basket" at bounding box center [893, 382] width 228 height 22
click at [381, 417] on span "Add another condition" at bounding box center [364, 419] width 103 height 13
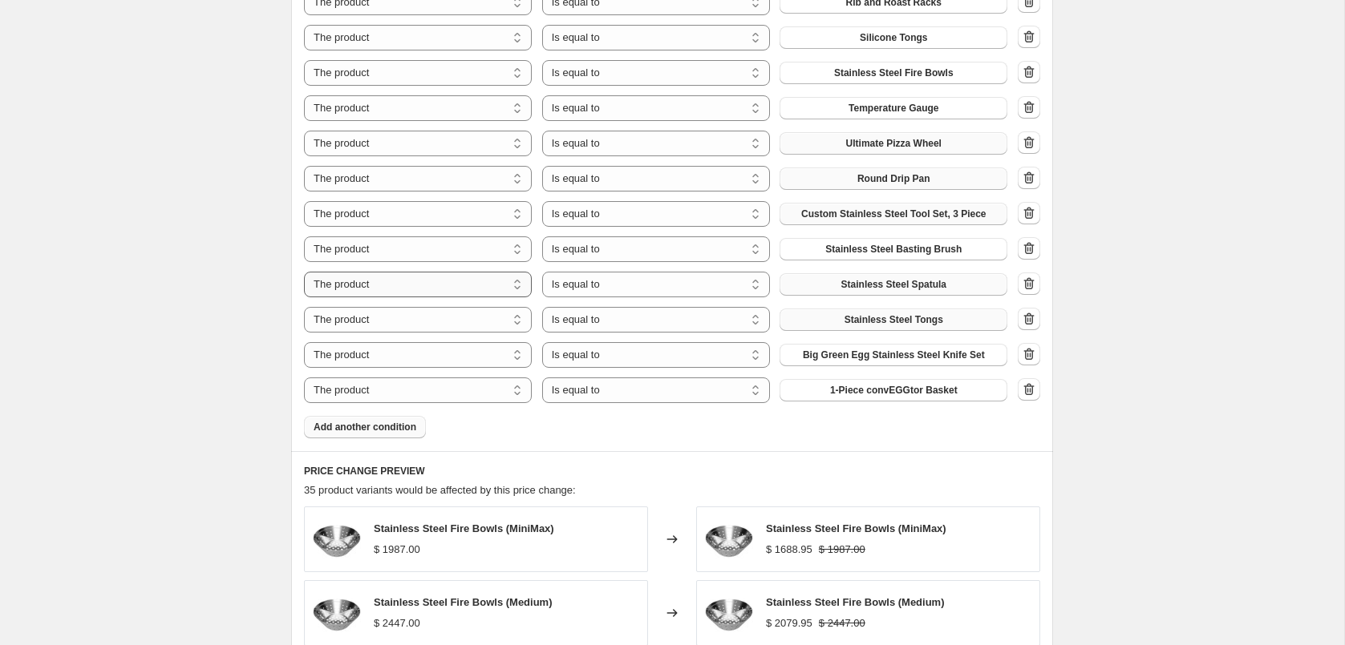
scroll to position [1151, 0]
click at [859, 391] on span "1-Piece convEGGtor Basket" at bounding box center [893, 388] width 127 height 13
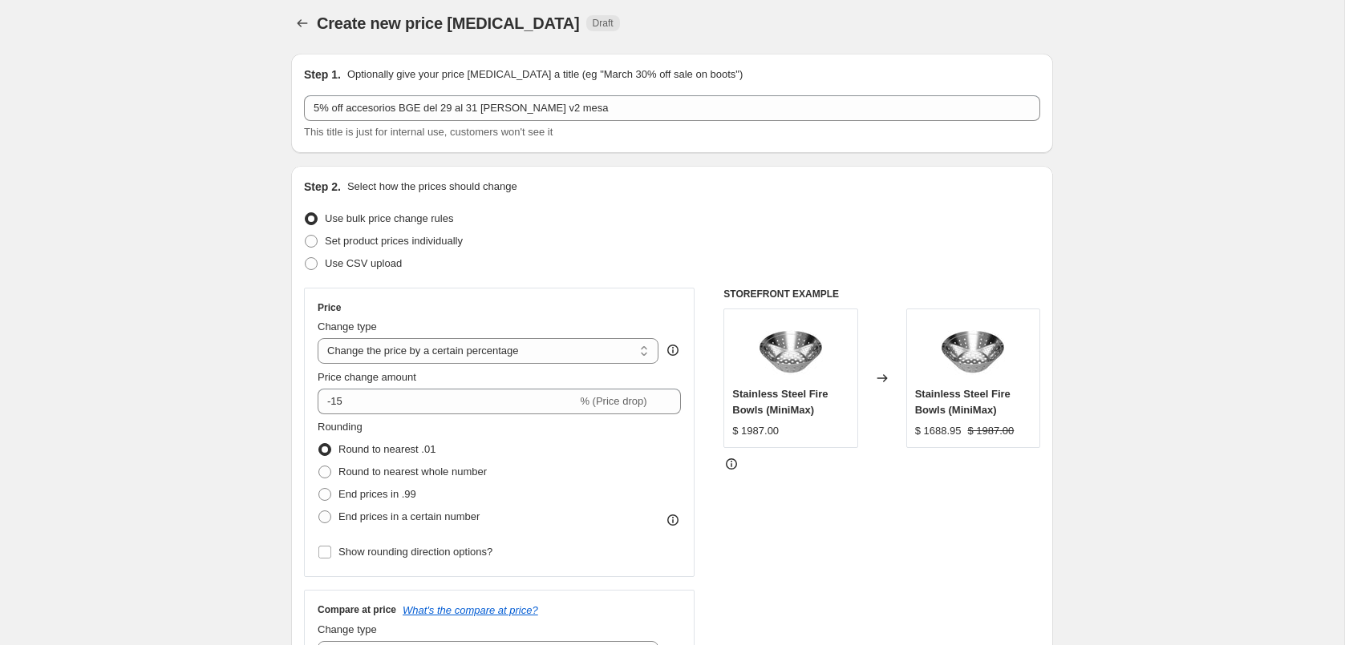
scroll to position [0, 0]
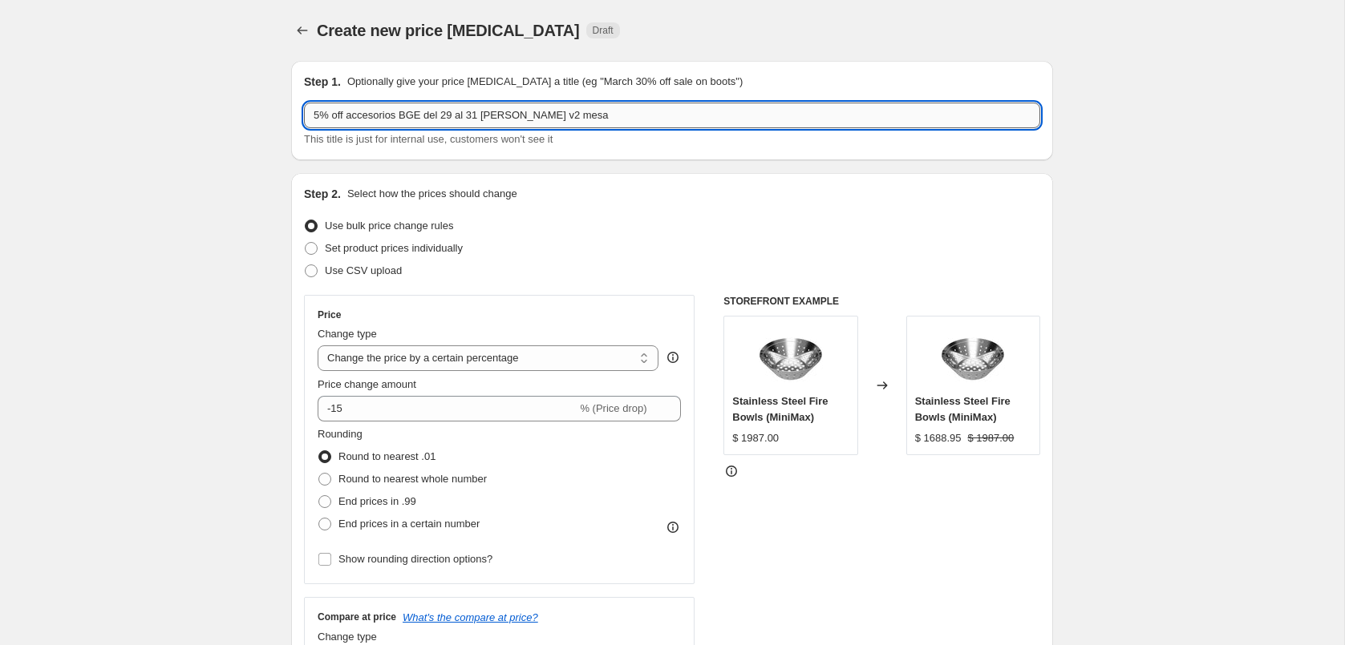
click at [313, 117] on input "5% off accesorios BGE del 29 al 31 [PERSON_NAME] v2 mesa" at bounding box center [672, 116] width 736 height 26
click at [609, 112] on input "15% off accesorios BGE del 29 al 31 [PERSON_NAME] v2 mesa" at bounding box center [672, 116] width 736 height 26
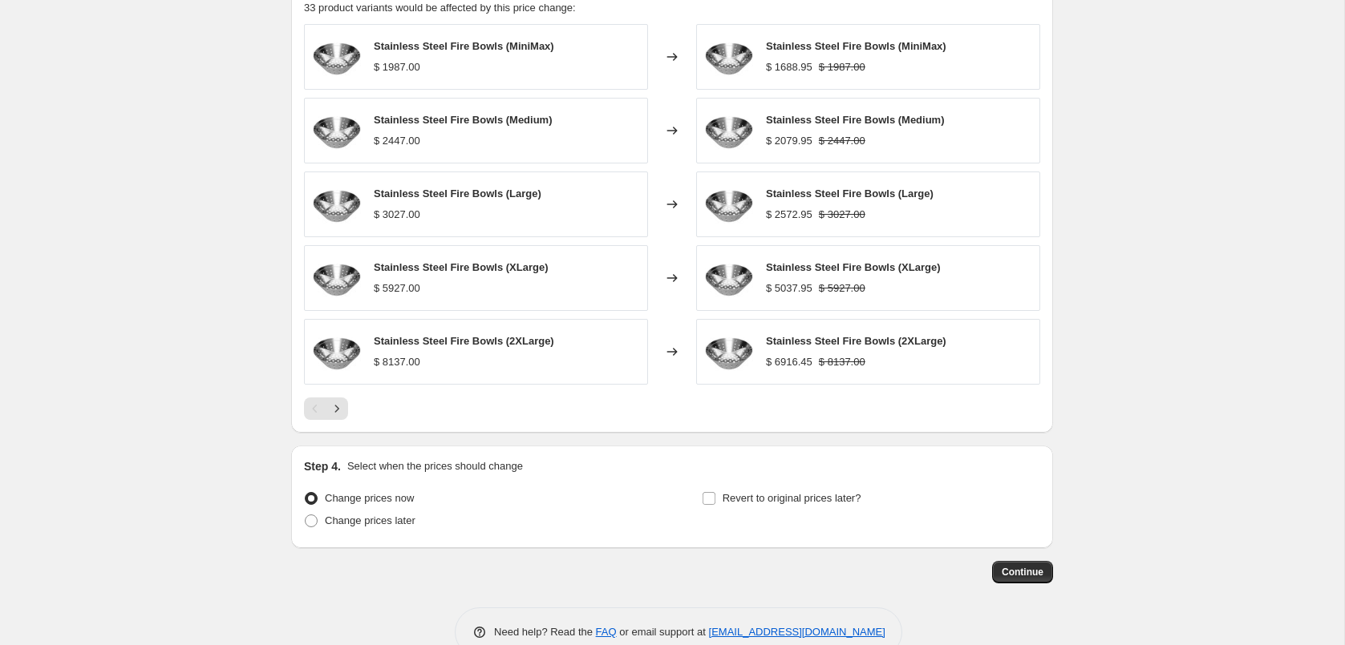
scroll to position [1662, 0]
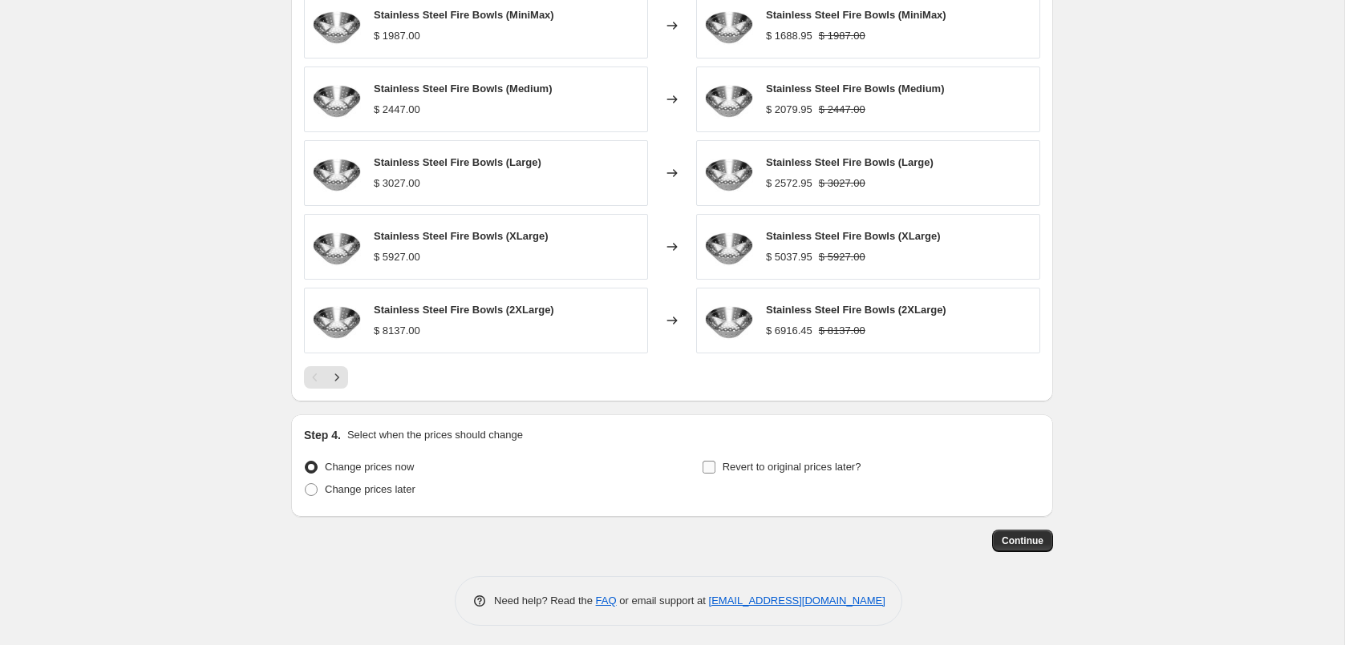
type input "15% off accesorios BGE del 29 al 31 [PERSON_NAME] v2 mesa Y OTROS"
click at [713, 469] on input "Revert to original prices later?" at bounding box center [708, 467] width 13 height 13
checkbox input "true"
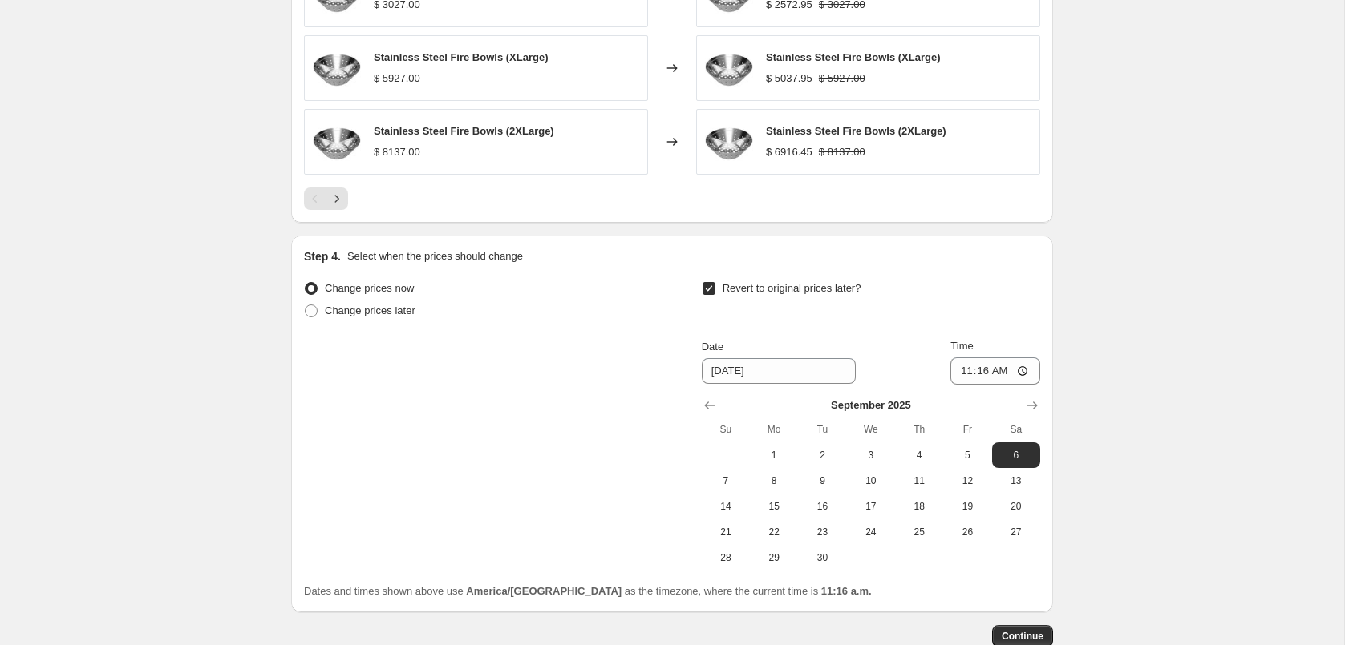
scroll to position [1936, 0]
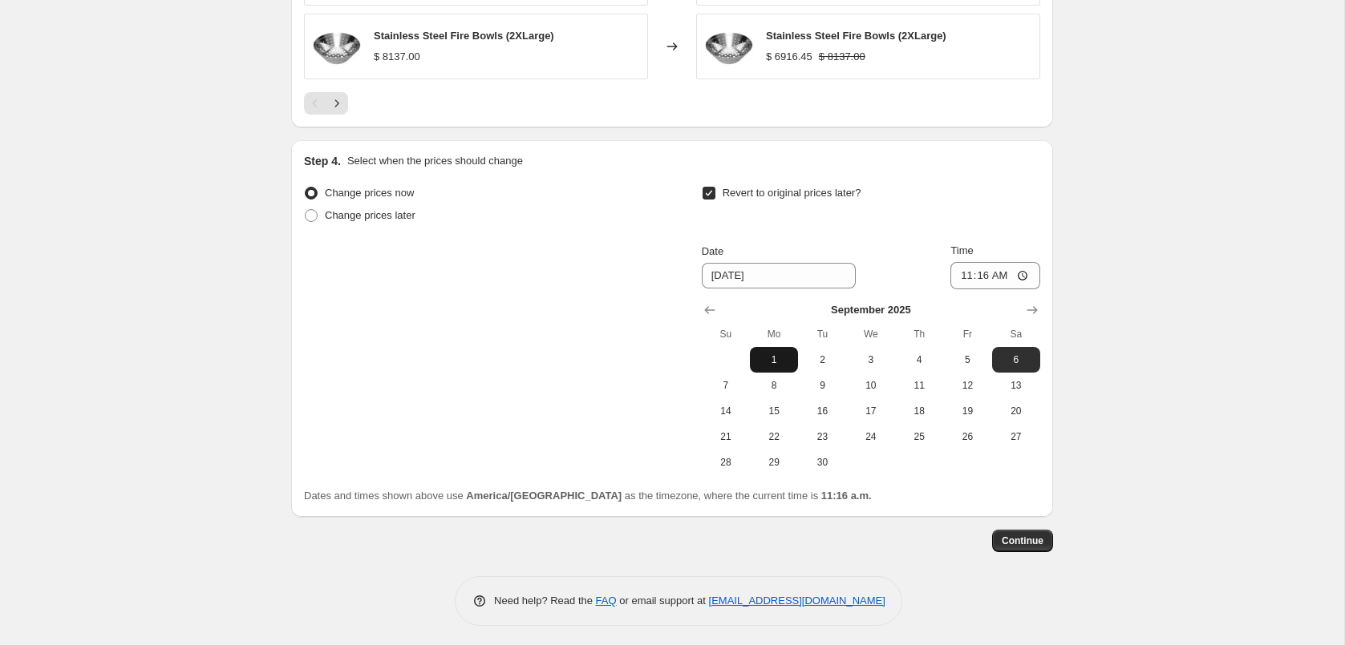
click at [764, 358] on span "1" at bounding box center [773, 360] width 35 height 13
type input "[DATE]"
click at [976, 266] on input "11:16" at bounding box center [995, 275] width 90 height 27
click at [1009, 273] on input "11:16" at bounding box center [995, 275] width 90 height 27
click at [1000, 279] on input "02:16" at bounding box center [995, 275] width 90 height 27
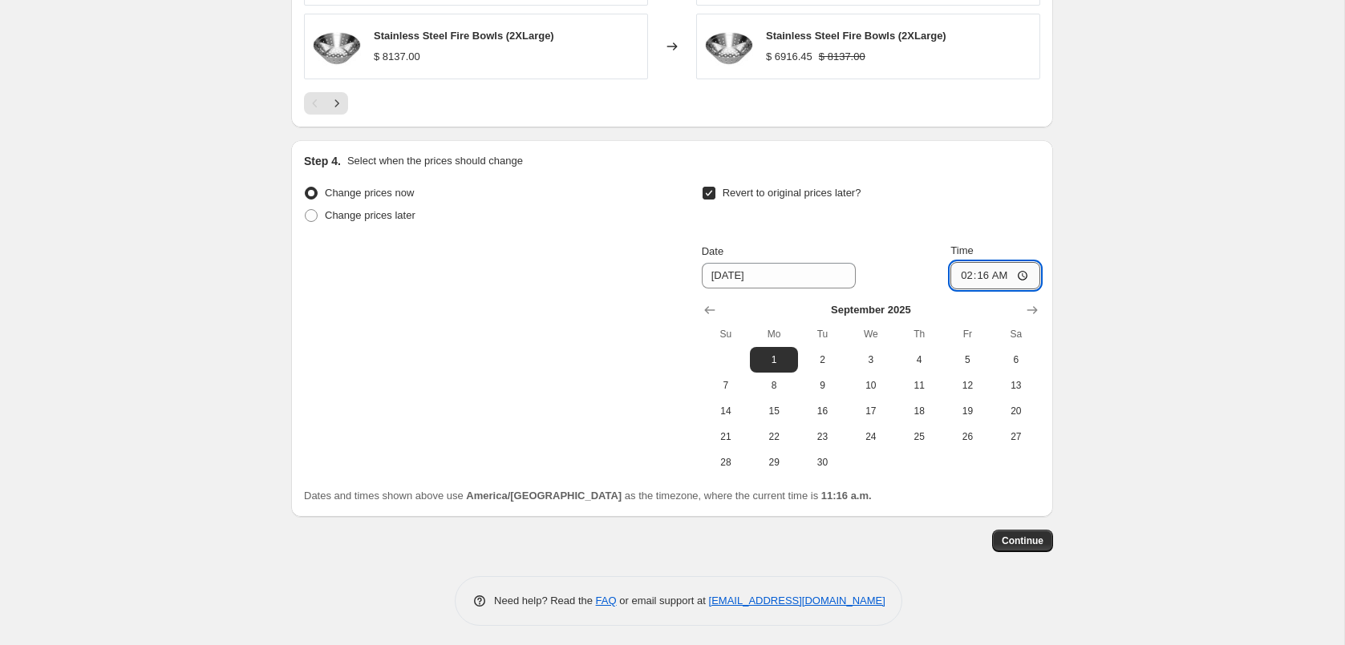
click at [1003, 269] on input "02:16" at bounding box center [995, 275] width 90 height 27
click at [1026, 270] on input "02:00" at bounding box center [995, 275] width 90 height 27
type input "01:36"
click at [1040, 541] on span "Continue" at bounding box center [1022, 541] width 42 height 13
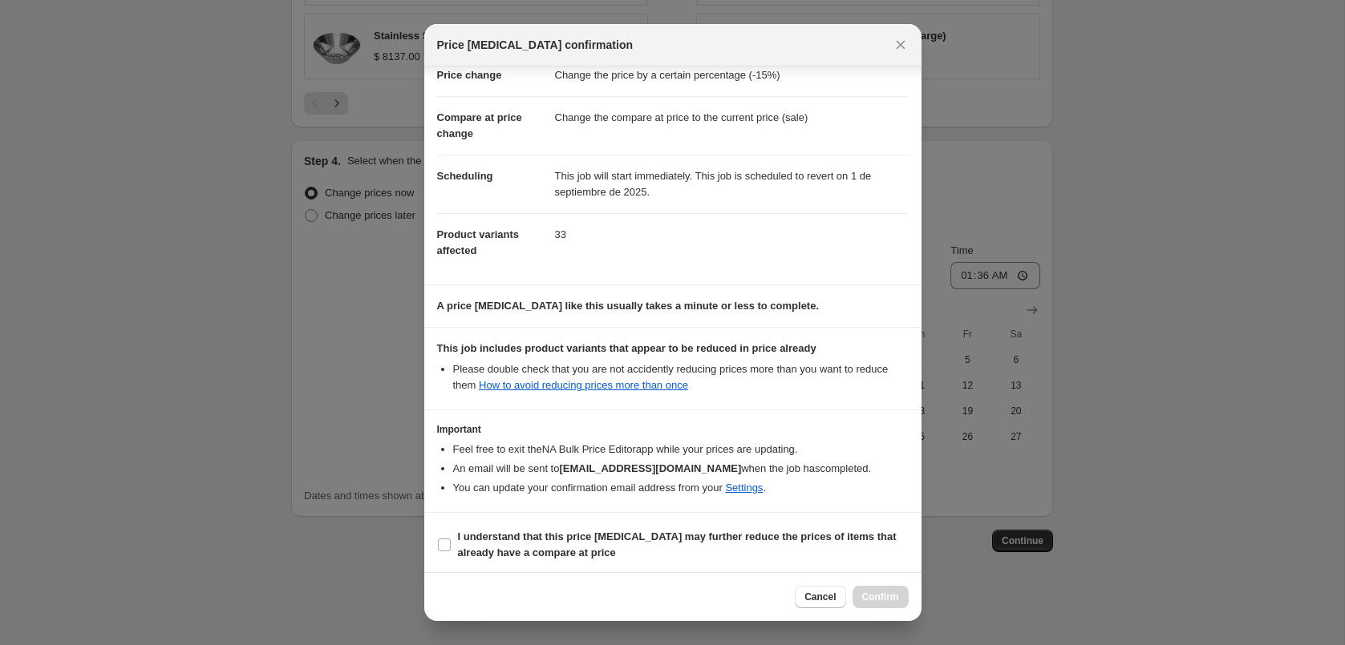
scroll to position [42, 0]
click at [440, 532] on label "I understand that this price [MEDICAL_DATA] may further reduce the prices of it…" at bounding box center [672, 543] width 471 height 38
click at [440, 537] on input "I understand that this price [MEDICAL_DATA] may further reduce the prices of it…" at bounding box center [444, 543] width 13 height 13
checkbox input "true"
click at [882, 586] on button "Confirm" at bounding box center [880, 597] width 56 height 22
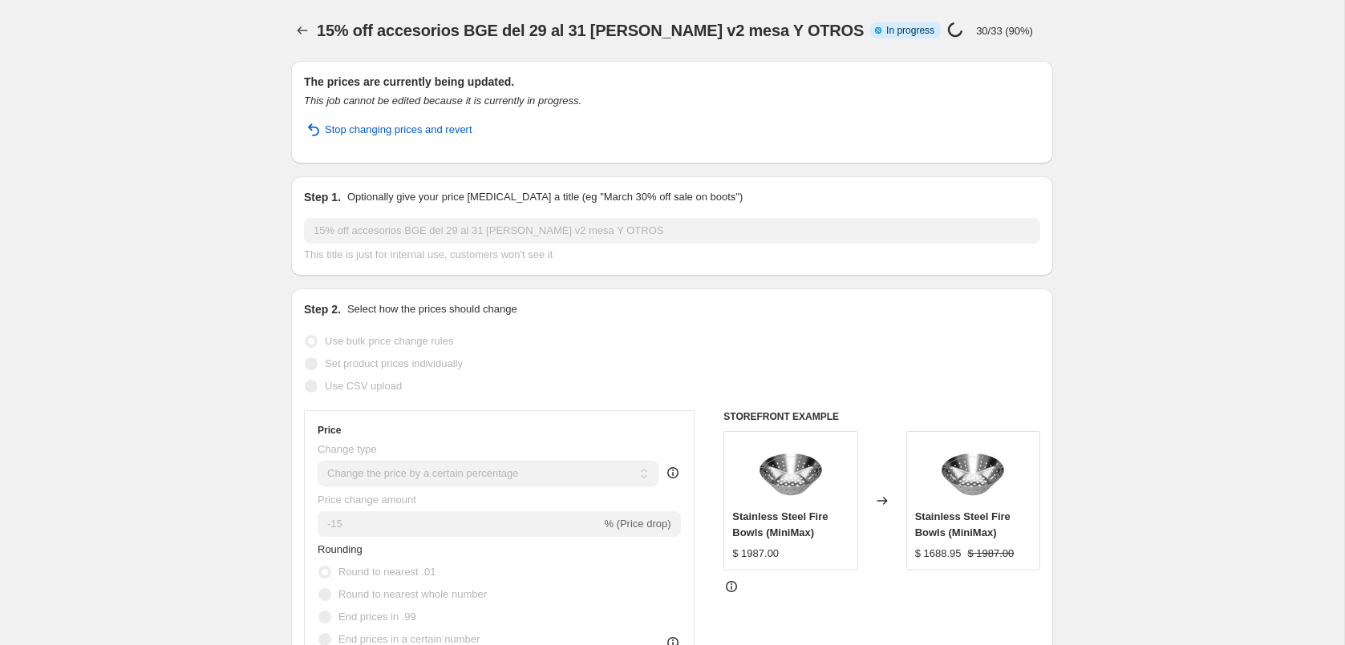
select select "percentage"
